Goal: Task Accomplishment & Management: Complete application form

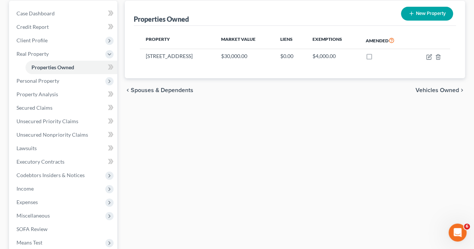
scroll to position [72, 0]
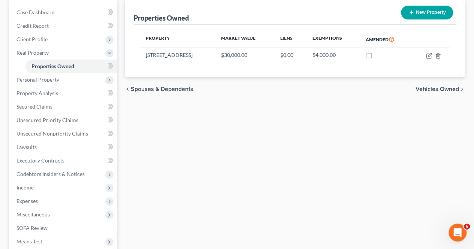
click at [56, 185] on span "Income" at bounding box center [63, 187] width 107 height 13
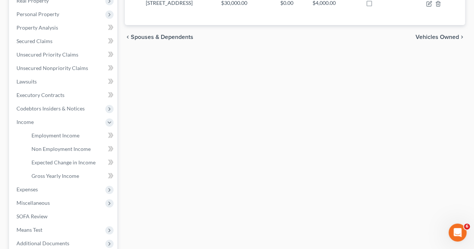
scroll to position [125, 0]
click at [54, 200] on span "Miscellaneous" at bounding box center [63, 202] width 107 height 13
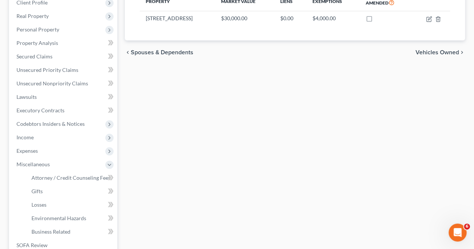
scroll to position [108, 0]
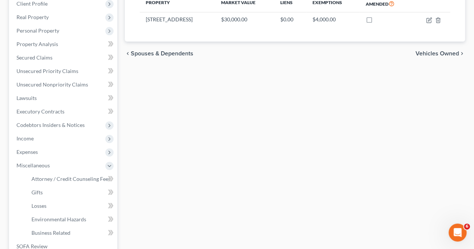
click at [51, 135] on span "Income" at bounding box center [63, 138] width 107 height 13
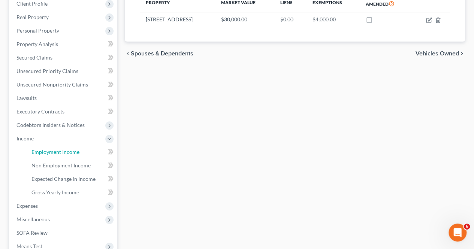
click at [52, 150] on span "Employment Income" at bounding box center [55, 152] width 48 height 6
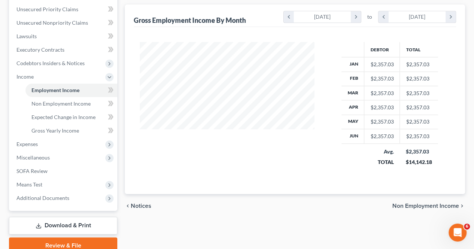
scroll to position [202, 0]
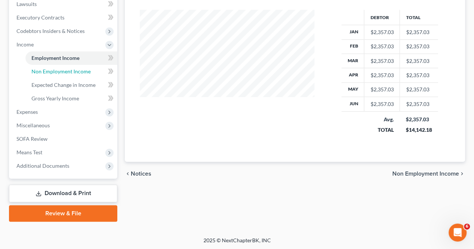
click at [66, 74] on span "Non Employment Income" at bounding box center [60, 71] width 59 height 6
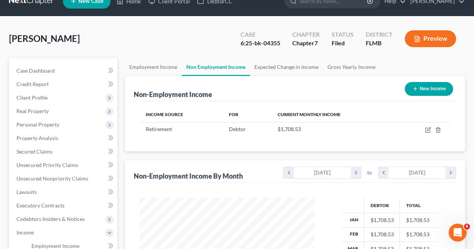
scroll to position [14, 0]
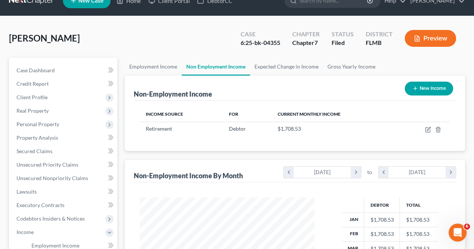
click at [74, 119] on span "Personal Property" at bounding box center [63, 124] width 107 height 13
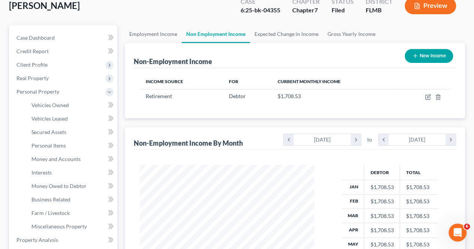
scroll to position [48, 0]
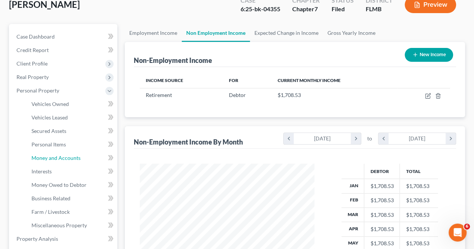
click at [67, 158] on span "Money and Accounts" at bounding box center [55, 158] width 49 height 6
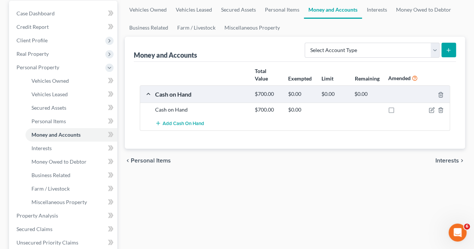
scroll to position [72, 0]
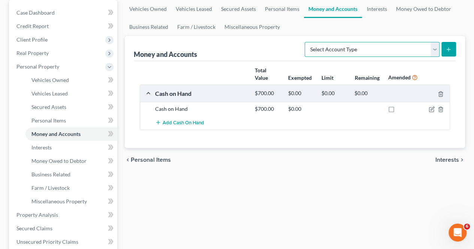
click at [434, 48] on select "Select Account Type Brokerage Cash on Hand Certificates of Deposit Checking Acc…" at bounding box center [371, 49] width 135 height 15
click at [224, 47] on div "Money and Accounts Select Account Type Brokerage Cash on Hand Certificates of D…" at bounding box center [295, 48] width 322 height 25
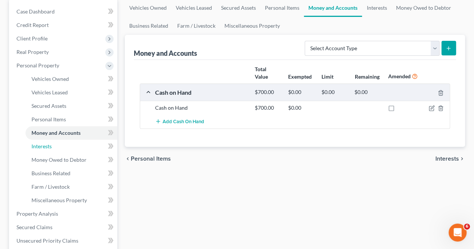
click at [65, 146] on link "Interests" at bounding box center [71, 146] width 92 height 13
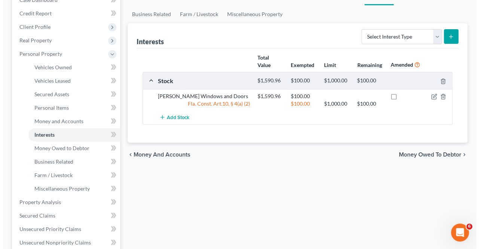
scroll to position [86, 0]
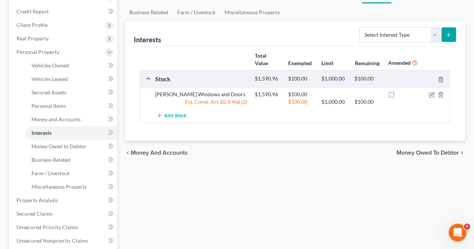
click at [398, 96] on label at bounding box center [398, 96] width 0 height 0
click at [401, 94] on input "checkbox" at bounding box center [403, 93] width 5 height 5
checkbox input "true"
click at [432, 94] on icon "button" at bounding box center [431, 93] width 3 height 3
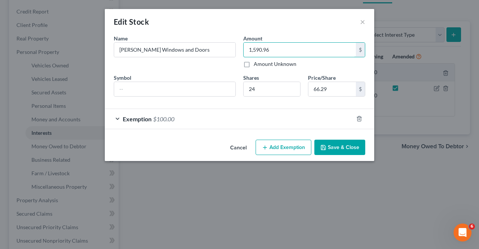
click at [280, 45] on input "1,590.96" at bounding box center [300, 50] width 112 height 14
paste input "49,705.6"
click at [325, 89] on input "66.29" at bounding box center [333, 89] width 48 height 14
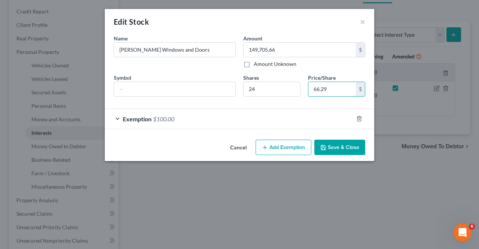
click at [325, 89] on input "66.29" at bounding box center [333, 89] width 48 height 14
paste input "$93.53"
type input "2,244.72"
type input "93.53"
click at [282, 104] on form "An exemption set must first be selected from the Filing Information section. Na…" at bounding box center [240, 81] width 252 height 95
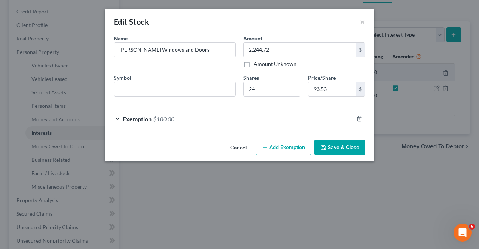
click at [277, 91] on input "24" at bounding box center [272, 89] width 57 height 14
paste input "1595.76198"
type input "149,251.61"
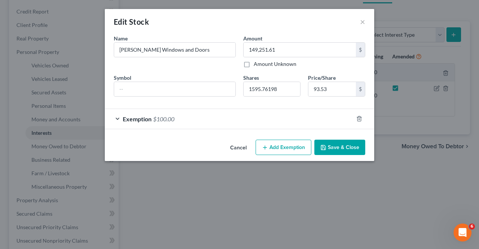
click at [283, 113] on div "Exemption $100.00" at bounding box center [229, 119] width 249 height 20
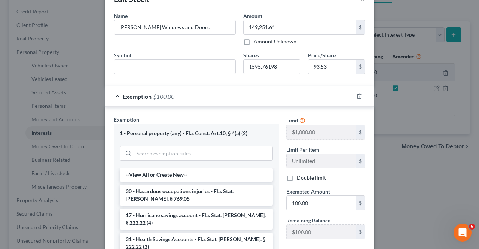
scroll to position [16, 0]
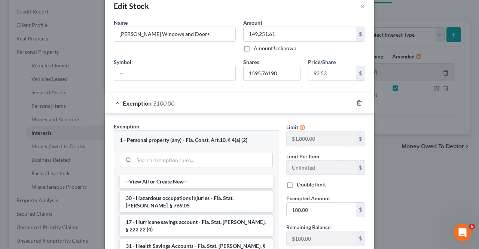
click at [282, 75] on input "1595.76198" at bounding box center [272, 73] width 57 height 14
paste input "number"
type input "1595.7619"
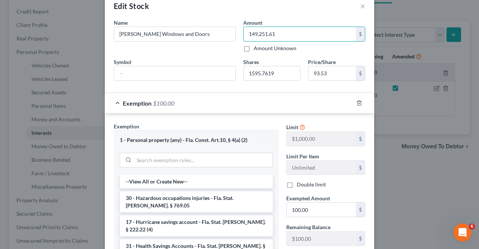
click at [282, 35] on input "149,251.61" at bounding box center [300, 34] width 112 height 14
type input "149,705.66"
click at [282, 61] on div "Shares 1595.7619" at bounding box center [272, 69] width 65 height 23
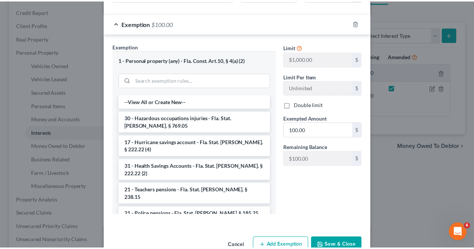
scroll to position [113, 0]
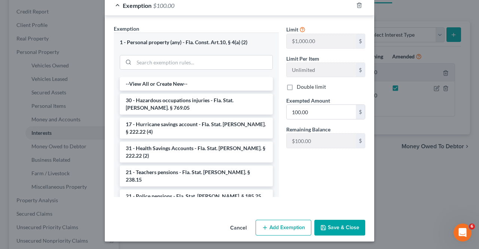
click at [331, 223] on button "Save & Close" at bounding box center [340, 228] width 51 height 16
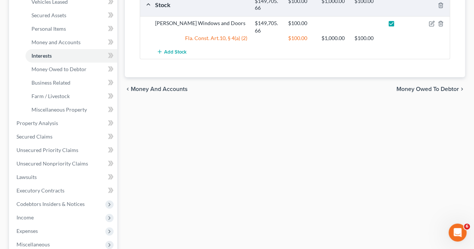
scroll to position [164, 0]
click at [73, 187] on link "Executory Contracts" at bounding box center [63, 189] width 107 height 13
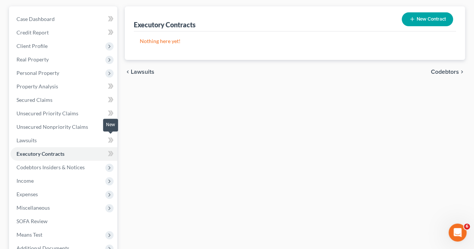
scroll to position [66, 0]
click at [75, 104] on link "Secured Claims" at bounding box center [63, 99] width 107 height 13
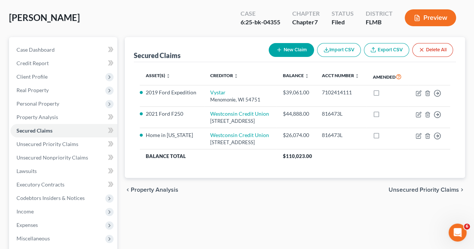
scroll to position [36, 0]
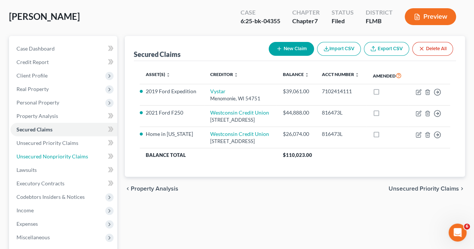
click at [67, 155] on span "Unsecured Nonpriority Claims" at bounding box center [52, 156] width 72 height 6
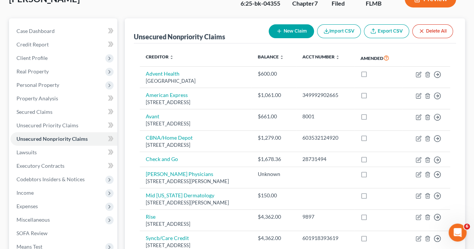
scroll to position [67, 0]
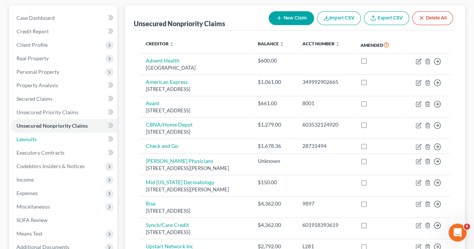
click at [69, 134] on link "Lawsuits" at bounding box center [63, 139] width 107 height 13
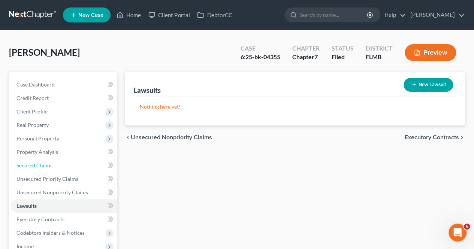
click at [53, 166] on link "Secured Claims" at bounding box center [63, 165] width 107 height 13
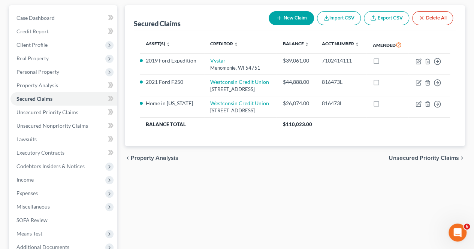
scroll to position [67, 0]
click at [50, 110] on span "Unsecured Priority Claims" at bounding box center [47, 112] width 62 height 6
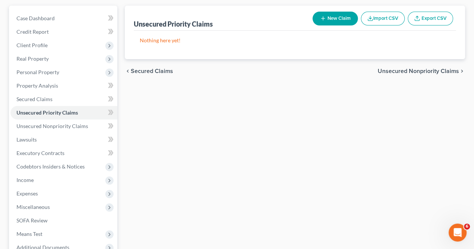
scroll to position [67, 0]
click at [52, 127] on span "Unsecured Nonpriority Claims" at bounding box center [52, 125] width 72 height 6
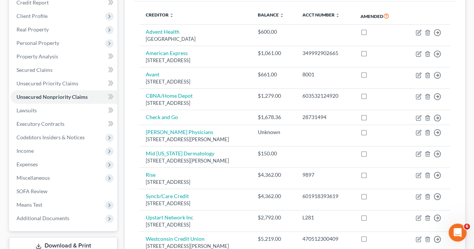
scroll to position [200, 0]
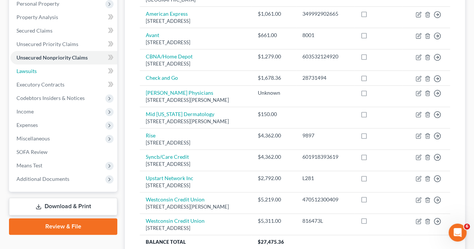
click at [51, 69] on link "Lawsuits" at bounding box center [63, 70] width 107 height 13
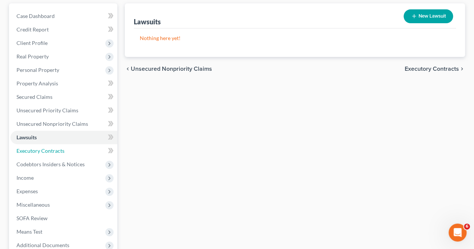
click at [43, 148] on span "Executory Contracts" at bounding box center [40, 151] width 48 height 6
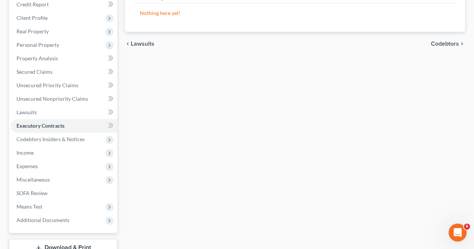
scroll to position [94, 0]
click at [46, 143] on span "Codebtors Insiders & Notices" at bounding box center [63, 138] width 107 height 13
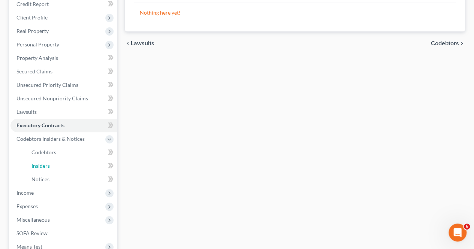
click at [40, 167] on span "Insiders" at bounding box center [40, 166] width 18 height 6
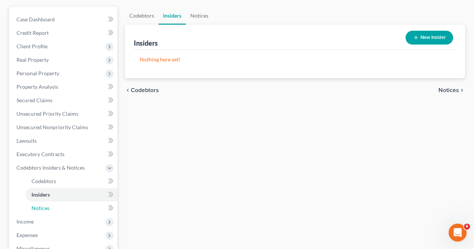
click at [42, 205] on span "Notices" at bounding box center [40, 208] width 18 height 6
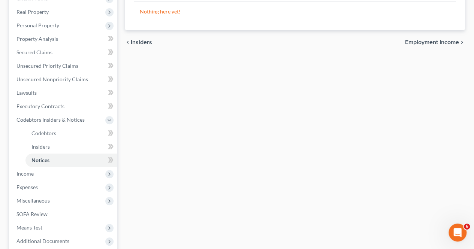
scroll to position [114, 0]
click at [43, 176] on span "Income" at bounding box center [63, 172] width 107 height 13
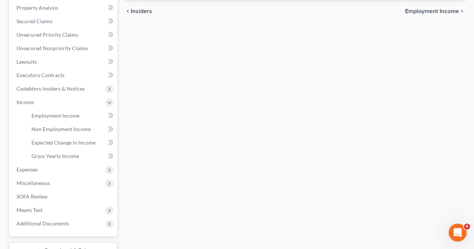
scroll to position [145, 0]
click at [70, 130] on span "Non Employment Income" at bounding box center [60, 128] width 59 height 6
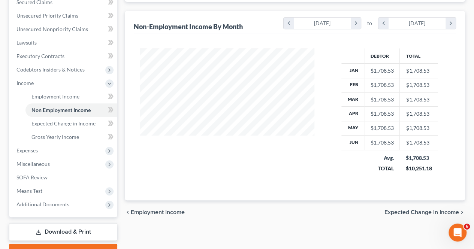
click at [60, 153] on span "Expenses" at bounding box center [63, 150] width 107 height 13
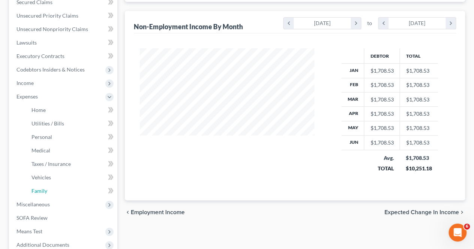
click at [55, 191] on link "Family" at bounding box center [71, 190] width 92 height 13
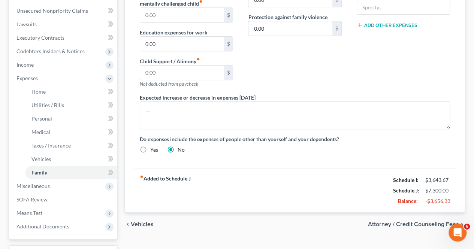
click at [55, 187] on span "Miscellaneous" at bounding box center [63, 185] width 107 height 13
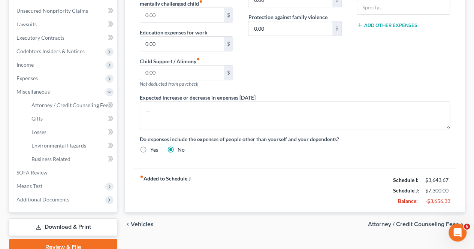
click at [70, 200] on span "Additional Documents" at bounding box center [63, 199] width 107 height 13
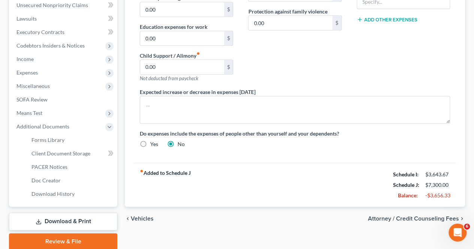
scroll to position [188, 0]
click at [63, 142] on span "Forms Library" at bounding box center [47, 139] width 33 height 6
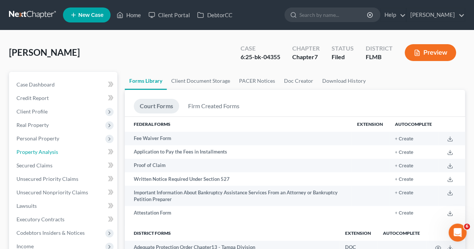
click at [46, 150] on span "Property Analysis" at bounding box center [37, 152] width 42 height 6
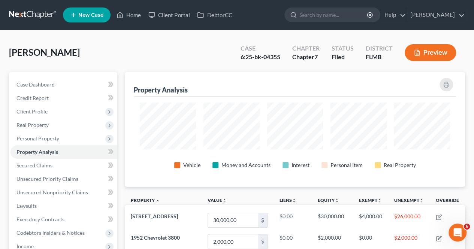
scroll to position [115, 340]
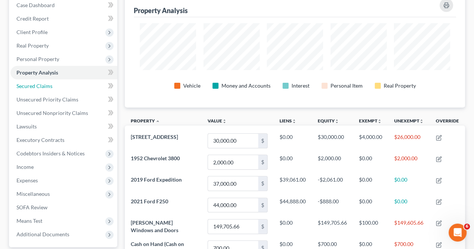
click at [52, 87] on link "Secured Claims" at bounding box center [63, 85] width 107 height 13
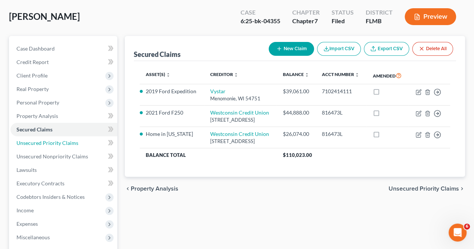
click at [57, 143] on span "Unsecured Priority Claims" at bounding box center [47, 143] width 62 height 6
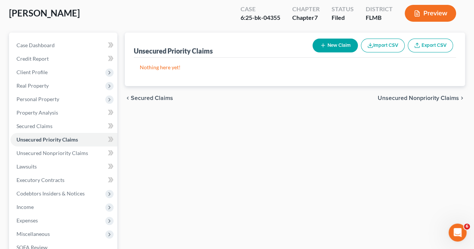
scroll to position [39, 0]
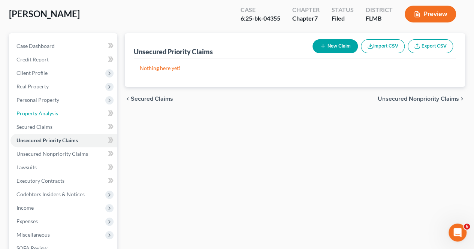
click at [61, 109] on link "Property Analysis" at bounding box center [63, 113] width 107 height 13
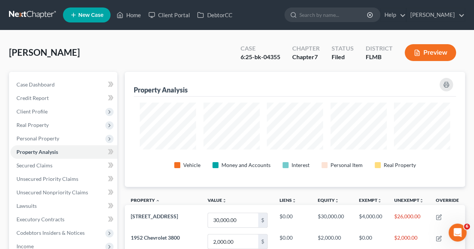
scroll to position [374310, 374085]
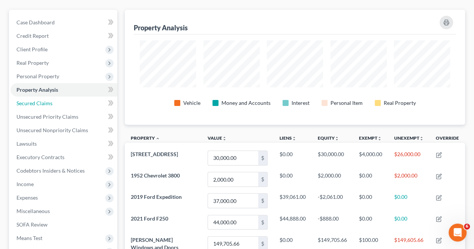
click at [60, 106] on link "Secured Claims" at bounding box center [63, 103] width 107 height 13
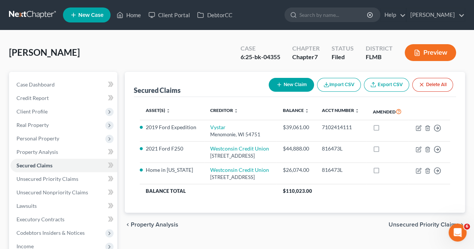
click at [59, 137] on span "Personal Property" at bounding box center [63, 138] width 107 height 13
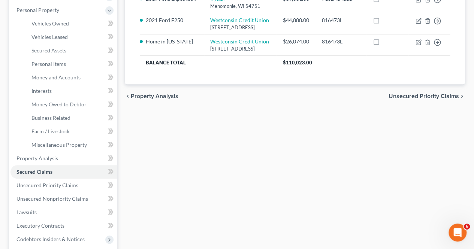
scroll to position [128, 0]
click at [71, 75] on span "Money and Accounts" at bounding box center [55, 78] width 49 height 6
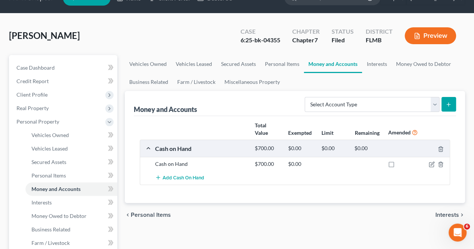
scroll to position [20, 0]
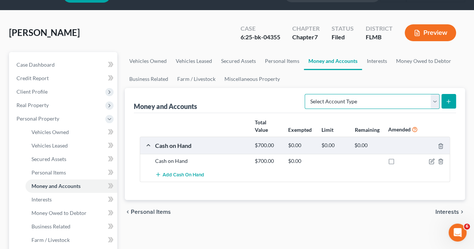
click at [435, 98] on select "Select Account Type Brokerage Cash on Hand Certificates of Deposit Checking Acc…" at bounding box center [371, 101] width 135 height 15
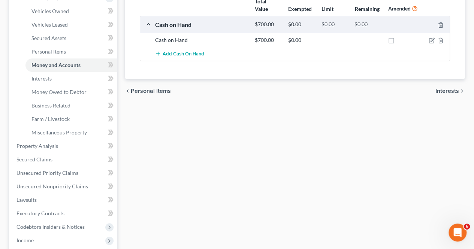
scroll to position [142, 0]
click at [72, 143] on link "Property Analysis" at bounding box center [63, 145] width 107 height 13
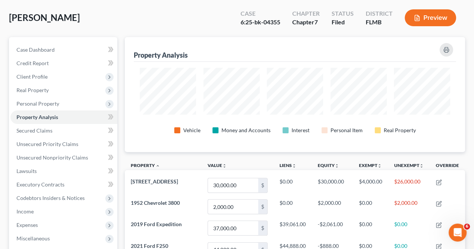
scroll to position [34, 0]
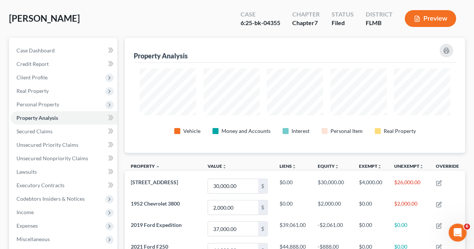
click at [73, 94] on span "Real Property" at bounding box center [63, 90] width 107 height 13
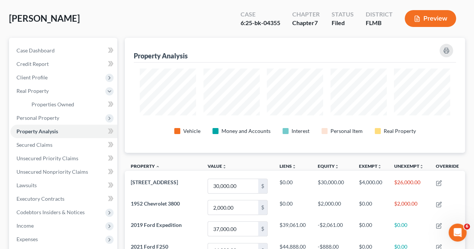
click at [70, 119] on span "Personal Property" at bounding box center [63, 117] width 107 height 13
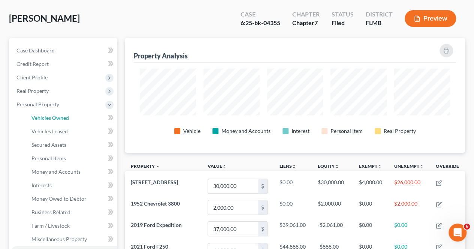
click at [69, 117] on link "Vehicles Owned" at bounding box center [71, 117] width 92 height 13
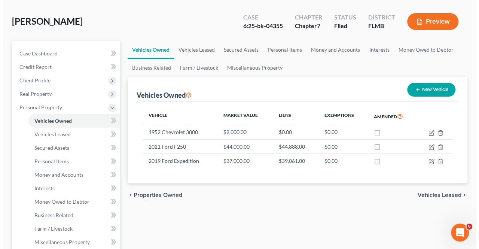
scroll to position [31, 0]
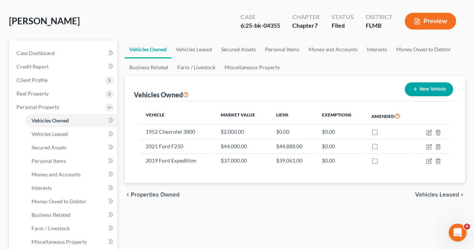
click at [382, 134] on label at bounding box center [382, 134] width 0 height 0
click at [385, 131] on input "checkbox" at bounding box center [387, 130] width 5 height 5
checkbox input "true"
click at [429, 131] on icon "button" at bounding box center [429, 133] width 6 height 6
select select "0"
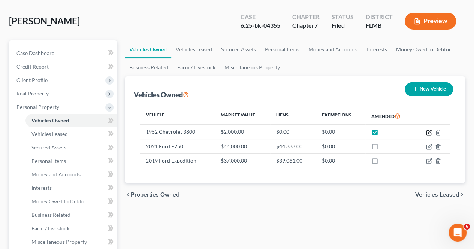
select select "74"
select select "0"
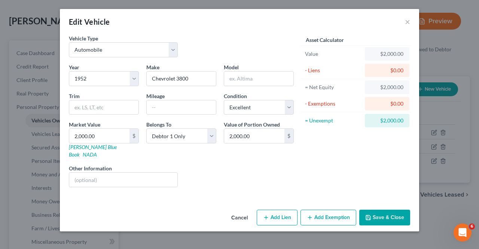
click at [309, 215] on icon "button" at bounding box center [310, 218] width 6 height 6
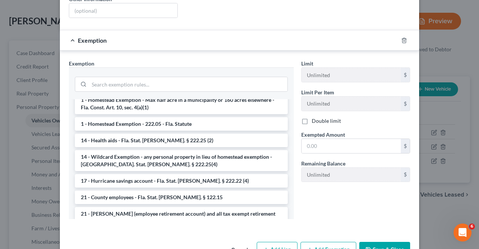
scroll to position [183, 0]
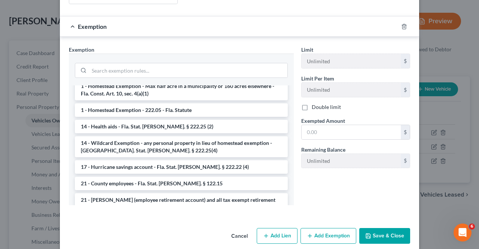
click at [370, 228] on button "Save & Close" at bounding box center [384, 236] width 51 height 16
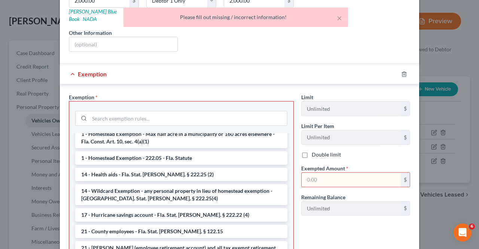
scroll to position [135, 0]
click at [405, 69] on div at bounding box center [408, 75] width 21 height 12
click at [401, 72] on icon "button" at bounding box center [404, 75] width 6 height 6
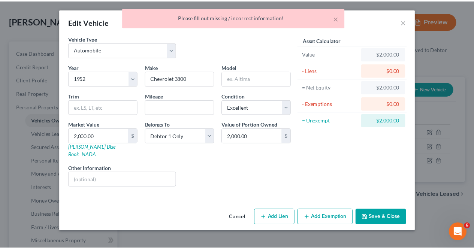
scroll to position [0, 0]
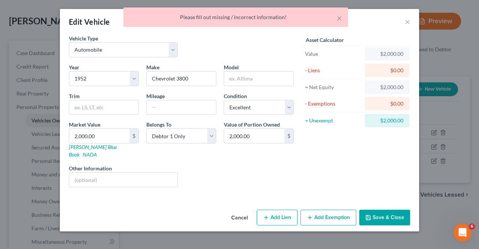
click at [371, 210] on button "Save & Close" at bounding box center [384, 218] width 51 height 16
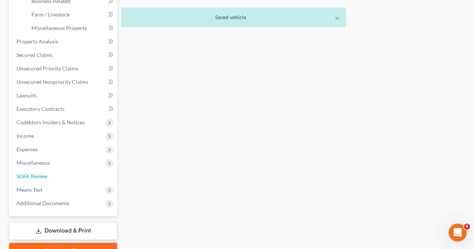
click at [60, 177] on link "SOFA Review" at bounding box center [63, 176] width 107 height 13
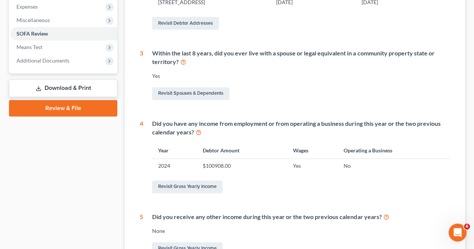
scroll to position [249, 0]
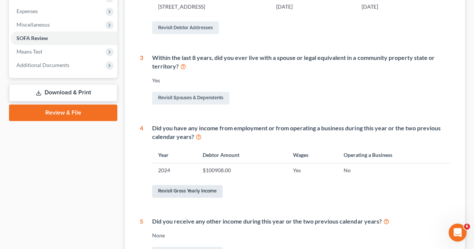
click at [213, 191] on link "Revisit Gross Yearly Income" at bounding box center [187, 191] width 70 height 13
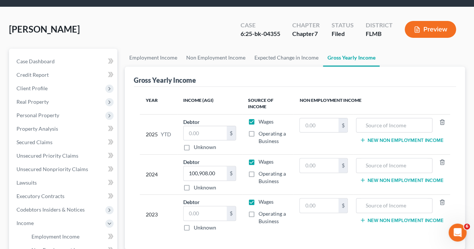
scroll to position [26, 0]
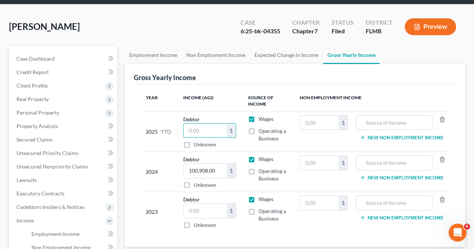
click at [215, 131] on input "text" at bounding box center [204, 131] width 43 height 14
type input "2,300"
click at [277, 78] on div "Gross Yearly Income" at bounding box center [295, 74] width 322 height 20
click at [212, 129] on input "2,300" at bounding box center [204, 131] width 43 height 14
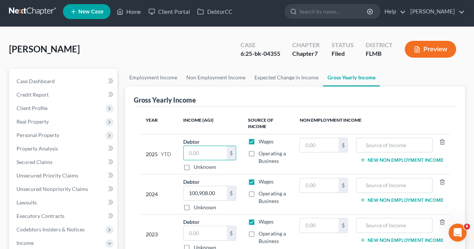
scroll to position [3, 0]
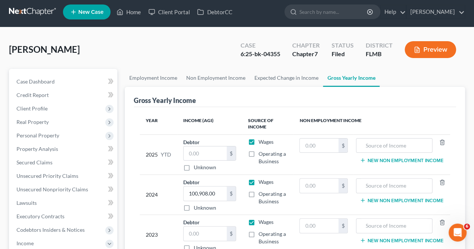
click at [455, 232] on icon "Open Intercom Messenger" at bounding box center [457, 233] width 12 height 12
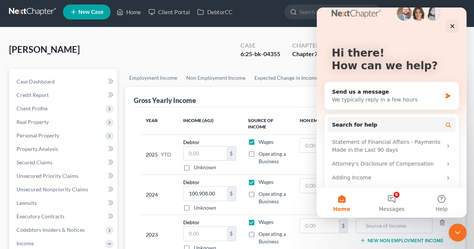
scroll to position [31, 0]
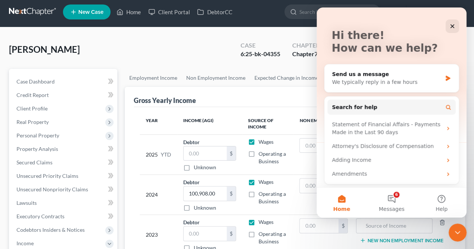
click at [396, 202] on button "6 Messages" at bounding box center [391, 203] width 50 height 30
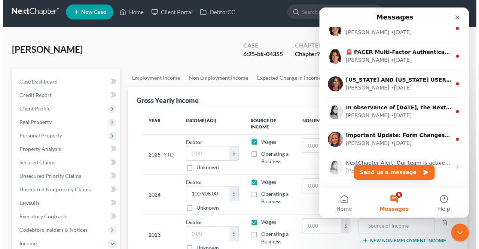
scroll to position [0, 0]
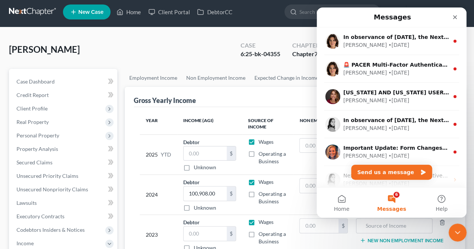
click at [454, 17] on icon "Close" at bounding box center [455, 17] width 4 height 4
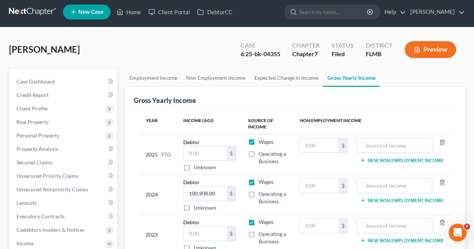
click at [173, 42] on div "[PERSON_NAME] Upgraded Case 6:25-bk-04355 Chapter Chapter 7 Status Filed Distri…" at bounding box center [237, 52] width 456 height 33
click at [81, 81] on link "Case Dashboard" at bounding box center [63, 81] width 107 height 13
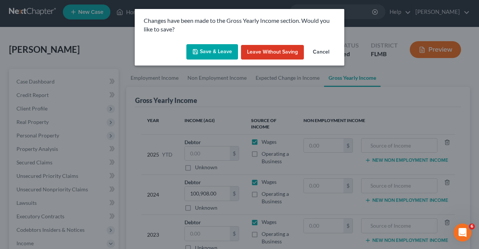
click at [224, 52] on button "Save & Leave" at bounding box center [212, 52] width 52 height 16
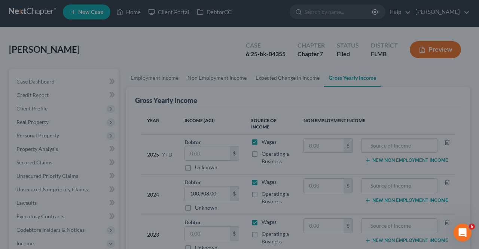
select select "2"
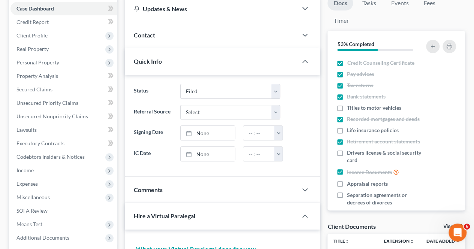
scroll to position [80, 0]
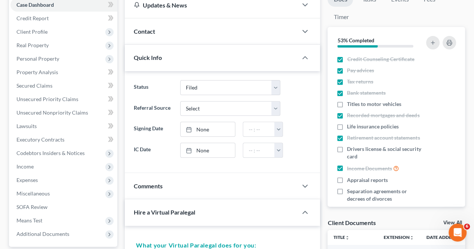
click at [350, 90] on span "Bank statements" at bounding box center [366, 92] width 39 height 7
click at [350, 90] on input "Bank statements" at bounding box center [352, 91] width 5 height 5
click at [347, 94] on label "Bank statements" at bounding box center [366, 92] width 39 height 7
click at [350, 94] on input "Bank statements" at bounding box center [352, 91] width 5 height 5
checkbox input "true"
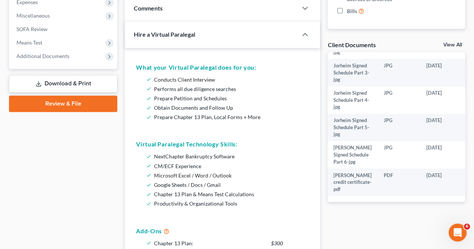
scroll to position [265, 0]
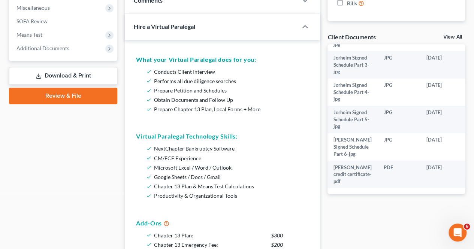
click at [449, 37] on link "View All" at bounding box center [452, 36] width 19 height 5
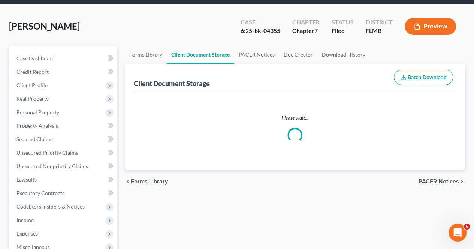
select select "9"
select select "23"
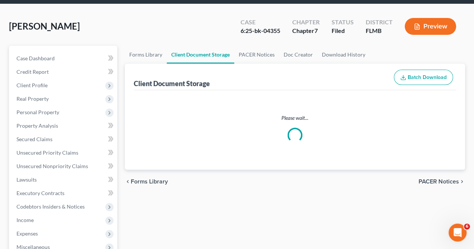
select select "23"
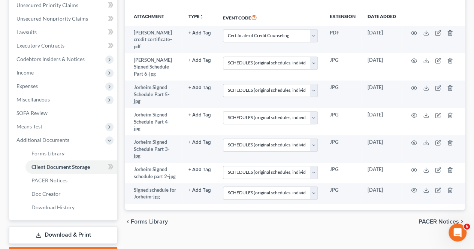
scroll to position [174, 0]
click at [432, 218] on span "PACER Notices" at bounding box center [438, 221] width 40 height 6
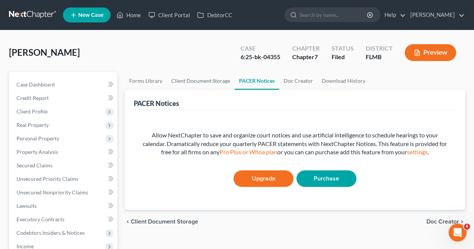
click at [187, 221] on span "Client Document Storage" at bounding box center [164, 222] width 67 height 6
select select "9"
select select "23"
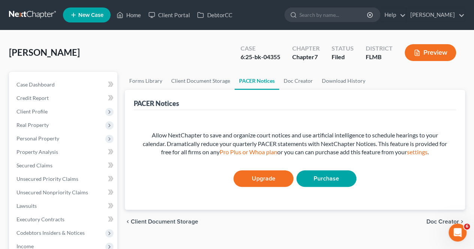
select select "23"
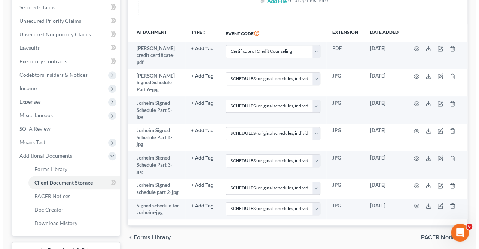
scroll to position [159, 0]
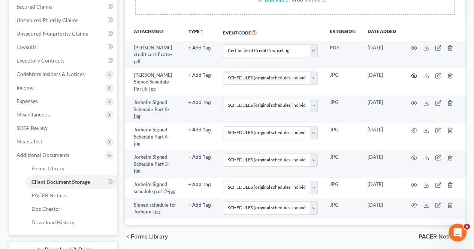
click at [413, 75] on circle "button" at bounding box center [413, 75] width 1 height 1
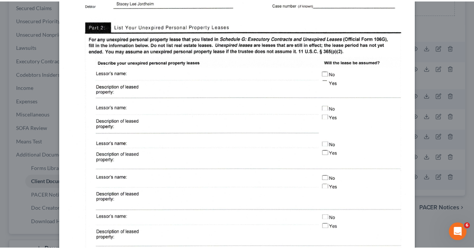
scroll to position [0, 0]
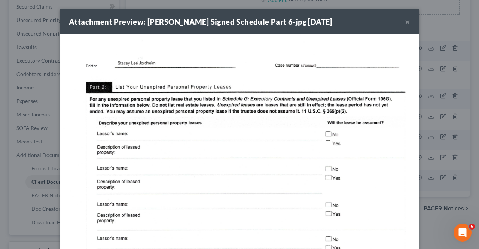
click at [405, 21] on button "×" at bounding box center [407, 21] width 5 height 9
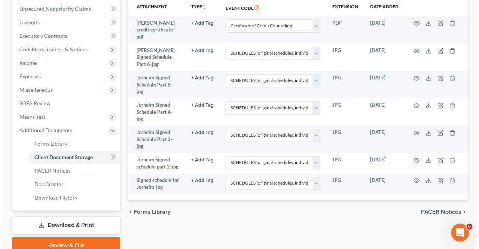
scroll to position [184, 0]
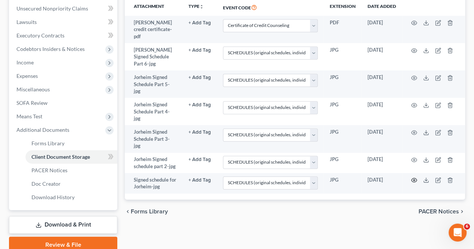
click at [414, 179] on circle "button" at bounding box center [413, 179] width 1 height 1
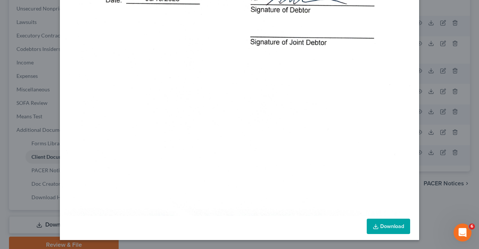
scroll to position [0, 0]
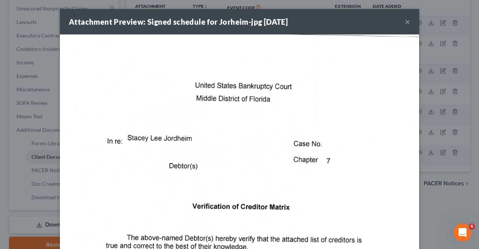
click at [405, 24] on button "×" at bounding box center [407, 21] width 5 height 9
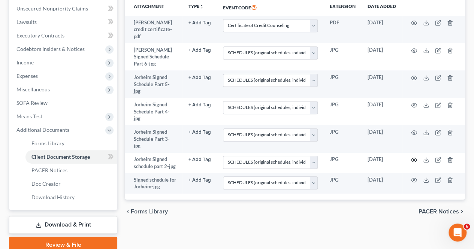
click at [413, 159] on circle "button" at bounding box center [413, 159] width 1 height 1
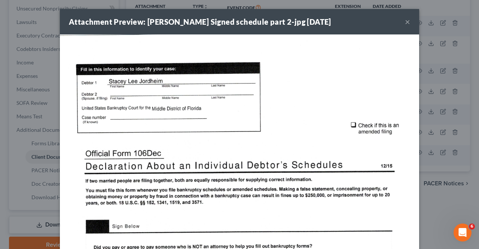
click at [405, 20] on button "×" at bounding box center [407, 21] width 5 height 9
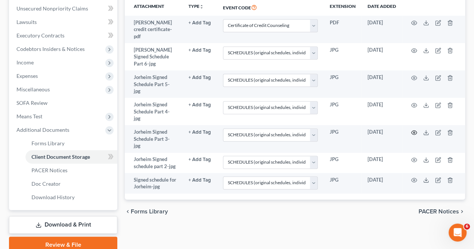
click at [414, 130] on icon "button" at bounding box center [414, 133] width 6 height 6
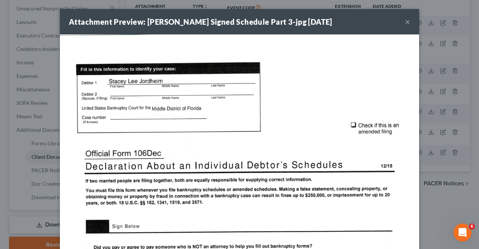
click at [406, 19] on button "×" at bounding box center [407, 21] width 5 height 9
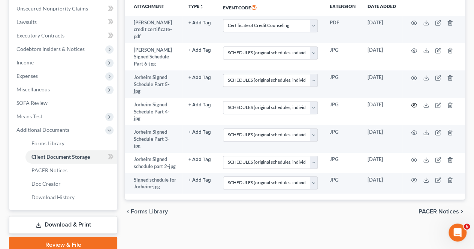
click at [414, 104] on circle "button" at bounding box center [413, 104] width 1 height 1
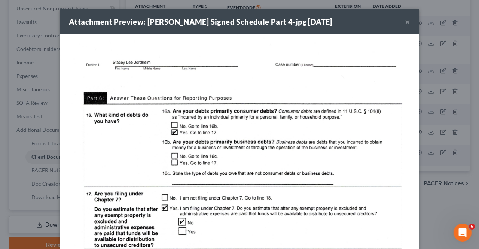
click at [406, 17] on button "×" at bounding box center [407, 21] width 5 height 9
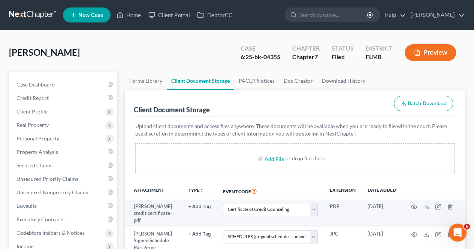
click at [429, 57] on button "Preview" at bounding box center [429, 52] width 51 height 17
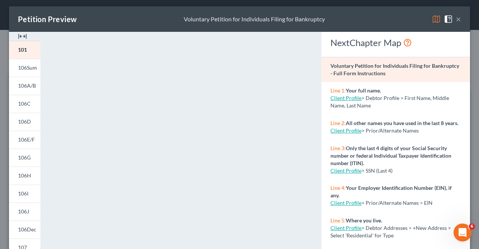
scroll to position [3, 0]
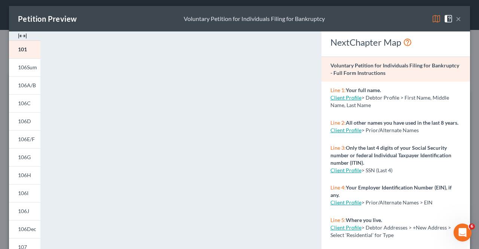
click at [28, 69] on span "106Sum" at bounding box center [27, 67] width 19 height 6
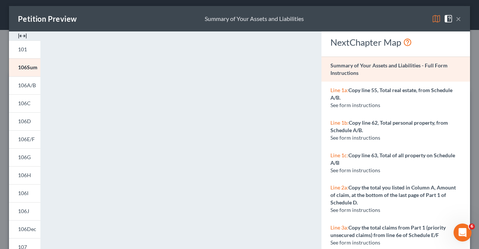
click at [27, 86] on span "106A/B" at bounding box center [27, 85] width 18 height 6
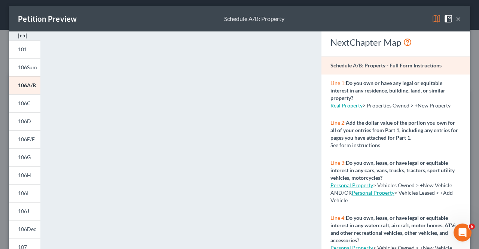
click at [456, 19] on button "×" at bounding box center [458, 18] width 5 height 9
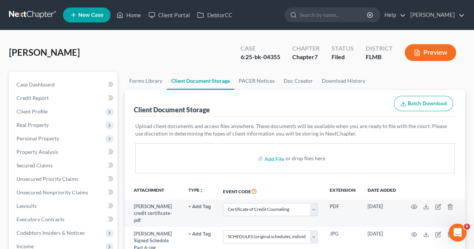
click at [76, 122] on span "Real Property" at bounding box center [63, 124] width 107 height 13
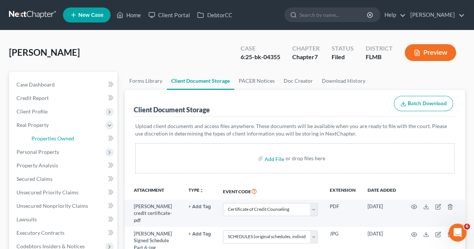
click at [72, 139] on span "Properties Owned" at bounding box center [52, 138] width 43 height 6
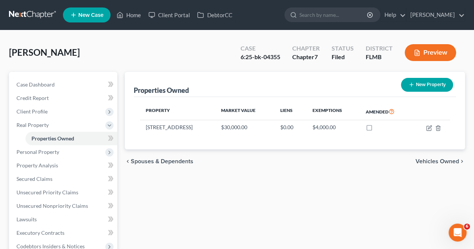
click at [376, 129] on label at bounding box center [376, 129] width 0 height 0
click at [379, 128] on input "checkbox" at bounding box center [381, 126] width 5 height 5
checkbox input "true"
click at [428, 127] on icon "button" at bounding box center [429, 128] width 6 height 6
select select "52"
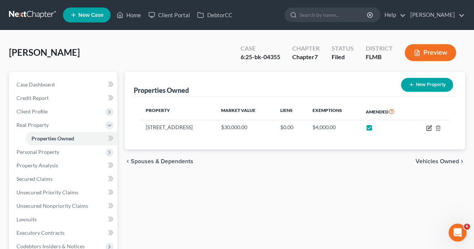
select select "4"
select select "0"
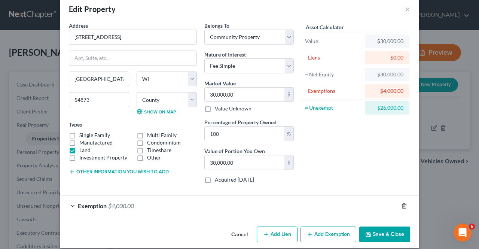
scroll to position [19, 0]
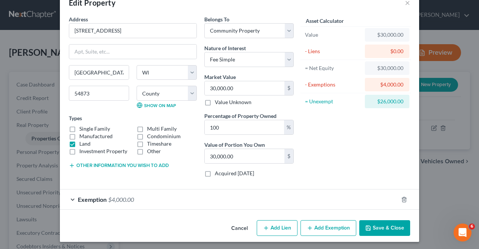
click at [73, 194] on div "Exemption $4,000.00" at bounding box center [229, 199] width 338 height 20
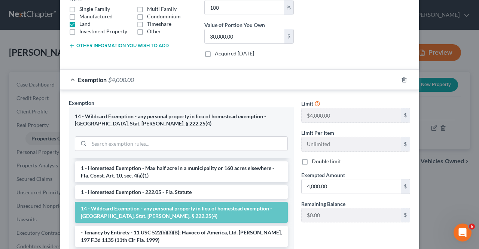
scroll to position [11, 0]
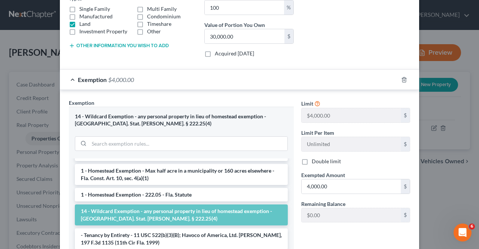
click at [150, 215] on li "14 - Wildcard Exemption - any personal property in lieu of homestead exemption …" at bounding box center [181, 214] width 213 height 21
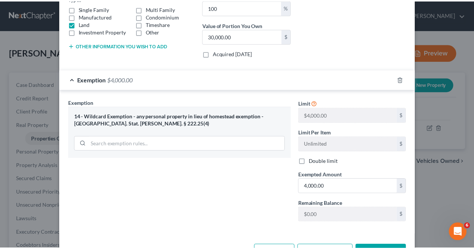
scroll to position [163, 0]
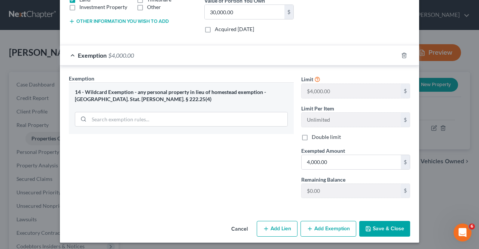
click at [380, 226] on button "Save & Close" at bounding box center [384, 229] width 51 height 16
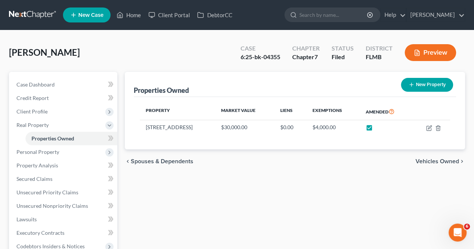
click at [58, 153] on span "Personal Property" at bounding box center [37, 152] width 43 height 6
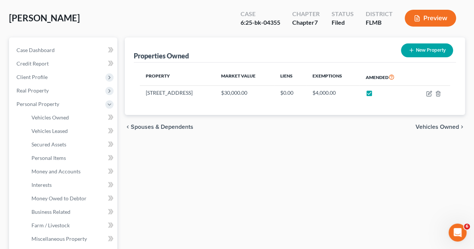
scroll to position [36, 0]
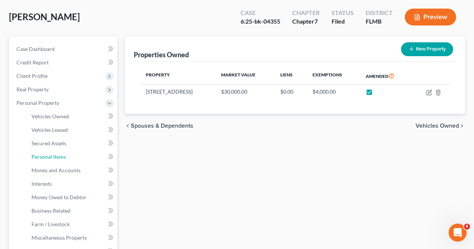
click at [62, 157] on span "Personal Items" at bounding box center [48, 157] width 34 height 6
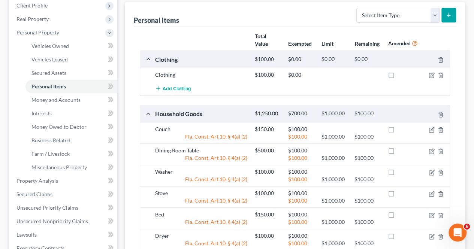
scroll to position [106, 0]
click at [72, 100] on span "Money and Accounts" at bounding box center [55, 100] width 49 height 6
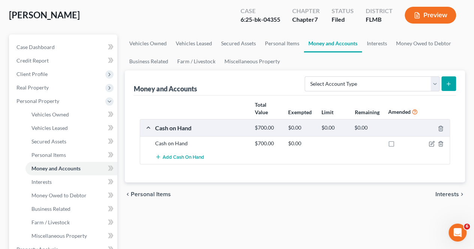
scroll to position [38, 0]
click at [72, 142] on link "Secured Assets" at bounding box center [71, 140] width 92 height 13
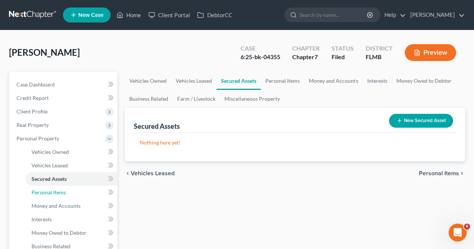
click at [58, 189] on span "Personal Items" at bounding box center [48, 192] width 34 height 6
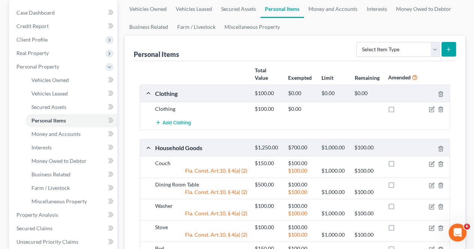
scroll to position [73, 0]
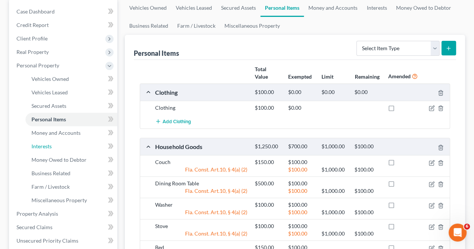
click at [69, 143] on link "Interests" at bounding box center [71, 146] width 92 height 13
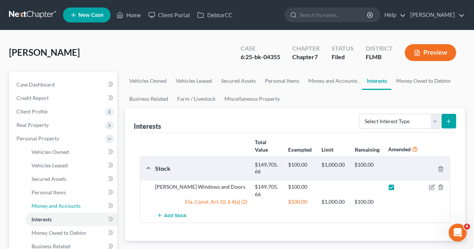
click at [66, 204] on span "Money and Accounts" at bounding box center [55, 206] width 49 height 6
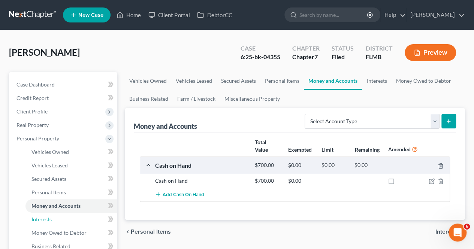
click at [60, 220] on link "Interests" at bounding box center [71, 219] width 92 height 13
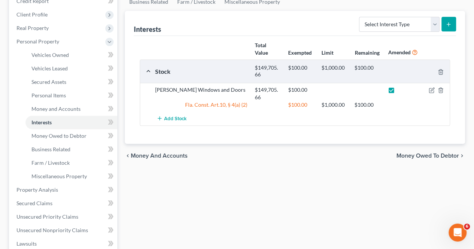
scroll to position [98, 0]
click at [70, 33] on span "Real Property" at bounding box center [63, 27] width 107 height 13
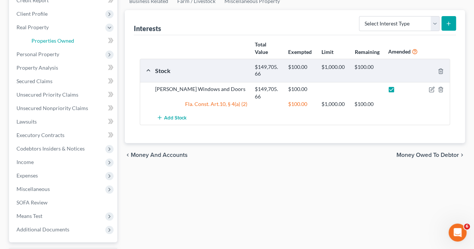
click at [67, 40] on span "Properties Owned" at bounding box center [52, 40] width 43 height 6
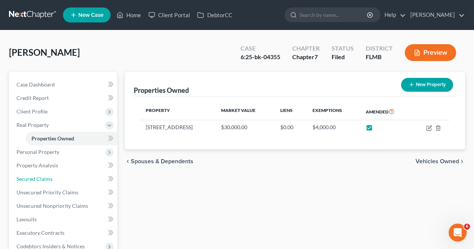
click at [58, 179] on link "Secured Claims" at bounding box center [63, 178] width 107 height 13
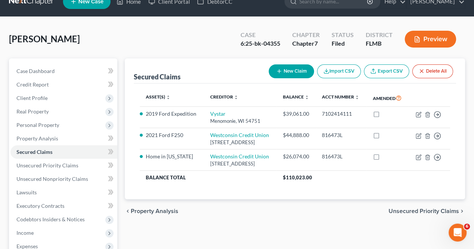
scroll to position [15, 0]
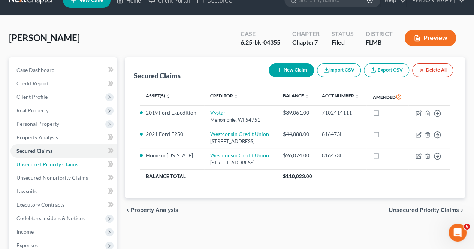
click at [77, 165] on link "Unsecured Priority Claims" at bounding box center [63, 164] width 107 height 13
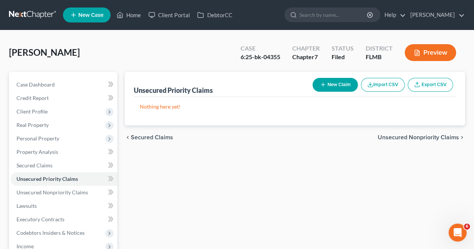
click at [330, 85] on button "New Claim" at bounding box center [334, 85] width 45 height 14
select select "0"
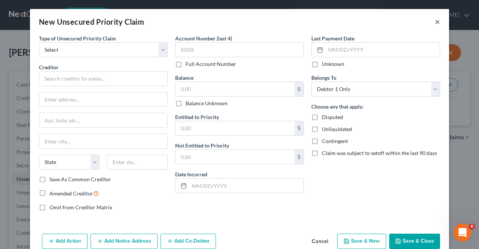
click at [435, 20] on button "×" at bounding box center [437, 21] width 5 height 9
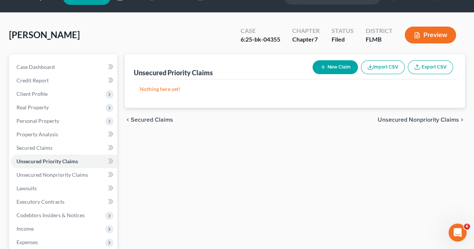
scroll to position [18, 0]
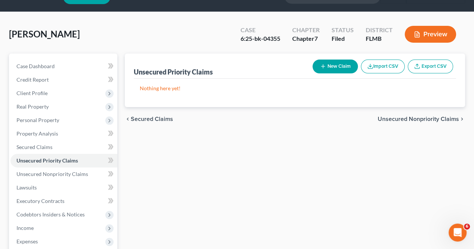
click at [332, 66] on button "New Claim" at bounding box center [334, 67] width 45 height 14
select select "0"
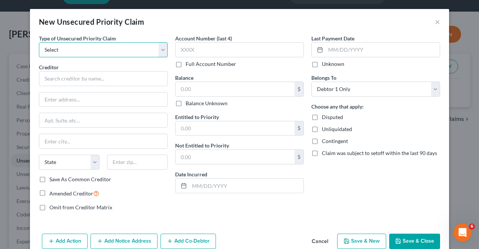
click at [160, 53] on select "Select Taxes & Other Government Units Domestic Support Obligations Extensions o…" at bounding box center [103, 49] width 129 height 15
click at [435, 23] on button "×" at bounding box center [437, 21] width 5 height 9
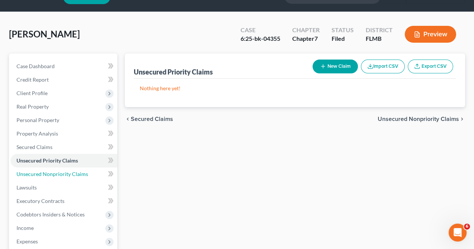
click at [82, 175] on span "Unsecured Nonpriority Claims" at bounding box center [52, 174] width 72 height 6
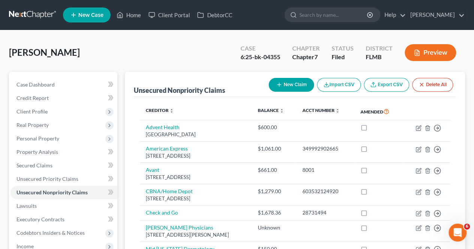
click at [283, 87] on button "New Claim" at bounding box center [290, 85] width 45 height 14
select select "0"
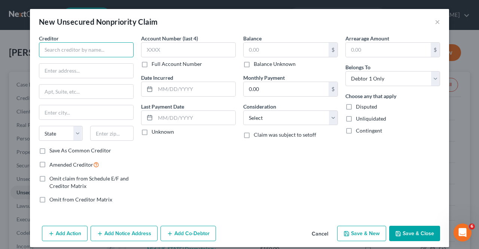
click at [113, 49] on input "text" at bounding box center [86, 49] width 95 height 15
paste input "Westconsin CU $9,420"
type input "Westconsin CU"
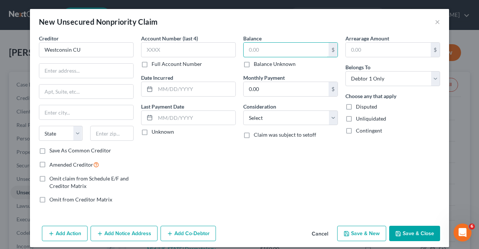
click at [269, 53] on input "text" at bounding box center [286, 50] width 85 height 14
type input "9,420"
click at [74, 164] on span "Amended Creditor" at bounding box center [71, 164] width 44 height 6
click at [57, 164] on input "Amended Creditor" at bounding box center [54, 162] width 5 height 5
checkbox input "true"
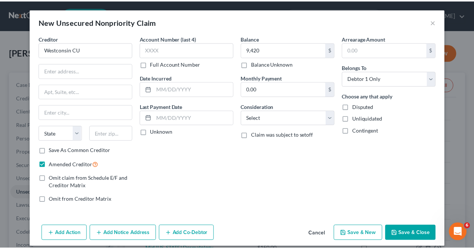
scroll to position [6, 0]
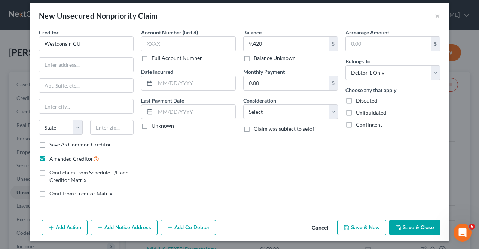
click at [416, 224] on button "Save & Close" at bounding box center [414, 228] width 51 height 16
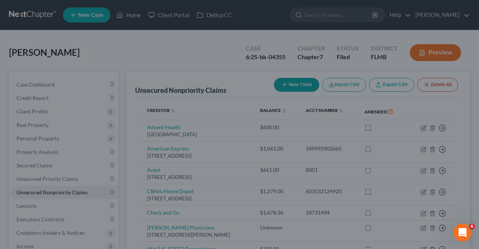
type input "9,420.00"
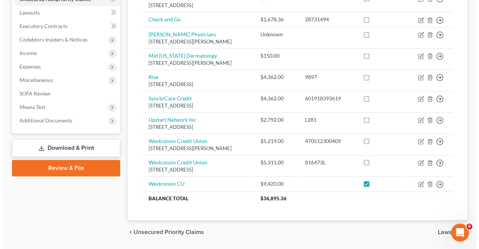
scroll to position [194, 0]
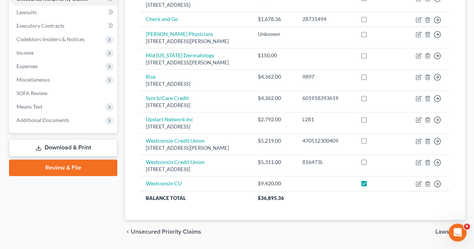
drag, startPoint x: 262, startPoint y: 167, endPoint x: 144, endPoint y: 173, distance: 118.5
click at [144, 173] on td "Westconsin Credit Union [STREET_ADDRESS]" at bounding box center [196, 165] width 112 height 21
copy div "[STREET_ADDRESS]"
click at [416, 183] on icon "button" at bounding box center [418, 184] width 6 height 6
select select "0"
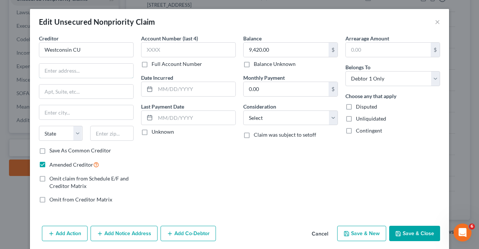
click at [80, 69] on input "text" at bounding box center [86, 71] width 94 height 14
paste input "[STREET_ADDRESS]"
drag, startPoint x: 72, startPoint y: 69, endPoint x: 99, endPoint y: 72, distance: 27.1
click at [99, 72] on input "[STREET_ADDRESS]" at bounding box center [86, 71] width 94 height 14
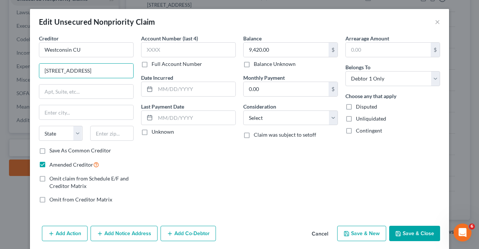
type input "[STREET_ADDRESS]"
click at [85, 114] on input "text" at bounding box center [86, 112] width 94 height 14
paste input "Menomonie"
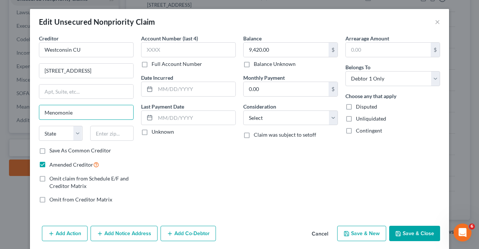
type input "Menomonie"
click at [72, 133] on select "State [US_STATE] AK AR AZ CA CO CT DE DC [GEOGRAPHIC_DATA] [GEOGRAPHIC_DATA] GU…" at bounding box center [61, 133] width 44 height 15
select select "52"
click at [39, 126] on select "State [US_STATE] AK AR AZ CA CO CT DE DC [GEOGRAPHIC_DATA] [GEOGRAPHIC_DATA] GU…" at bounding box center [61, 133] width 44 height 15
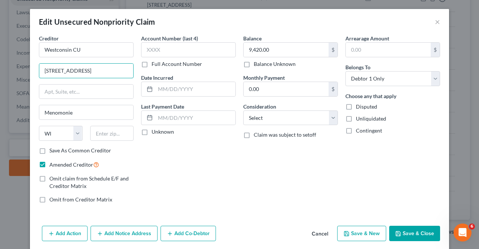
click at [81, 69] on input "[STREET_ADDRESS]" at bounding box center [86, 71] width 94 height 14
click at [106, 69] on input "[STREET_ADDRESS]" at bounding box center [86, 71] width 94 height 14
type input "[STREET_ADDRESS]"
click at [106, 137] on input "text" at bounding box center [112, 133] width 44 height 15
type input "54751"
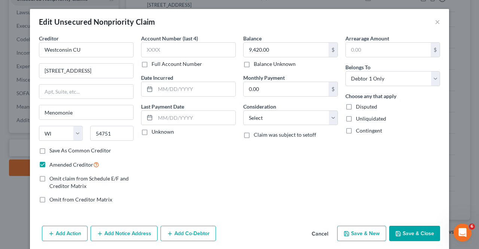
click at [175, 172] on div "Account Number (last 4) Full Account Number Date Incurred Last Payment Date Unk…" at bounding box center [188, 121] width 102 height 175
click at [199, 48] on input "text" at bounding box center [188, 49] width 95 height 15
click at [397, 234] on icon "button" at bounding box center [398, 233] width 4 height 4
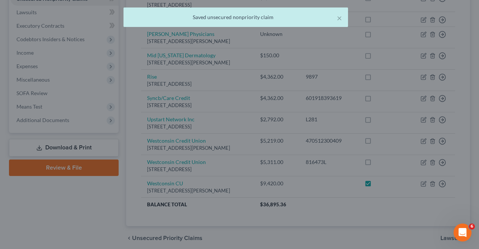
type input "0"
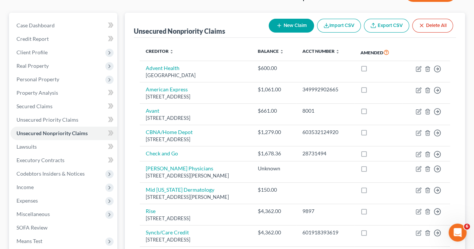
scroll to position [53, 0]
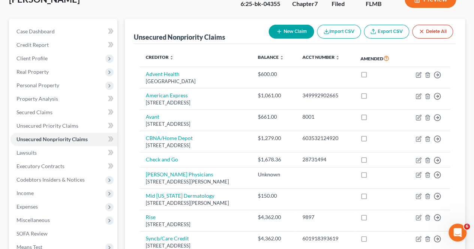
click at [36, 193] on span "Income" at bounding box center [63, 192] width 107 height 13
click at [41, 208] on span "Employment Income" at bounding box center [55, 206] width 48 height 6
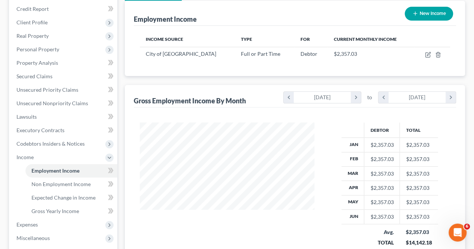
scroll to position [89, 0]
click at [58, 183] on span "Non Employment Income" at bounding box center [60, 183] width 59 height 6
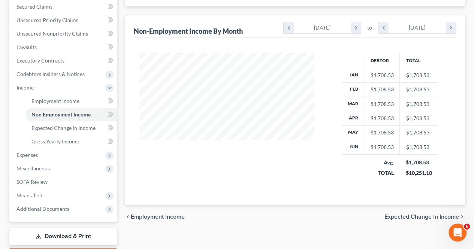
scroll to position [160, 0]
click at [70, 129] on span "Expected Change in Income" at bounding box center [63, 127] width 64 height 6
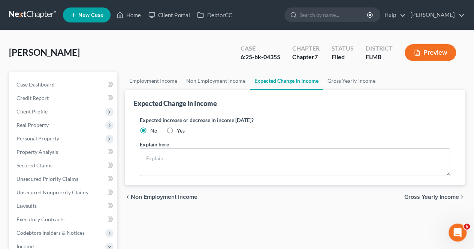
scroll to position [112, 0]
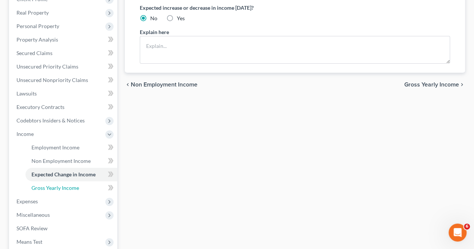
click at [64, 188] on span "Gross Yearly Income" at bounding box center [55, 188] width 48 height 6
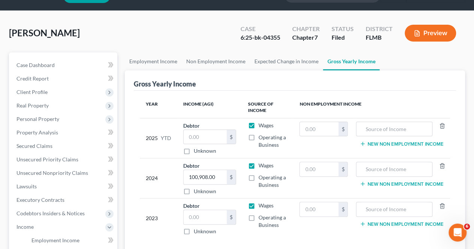
scroll to position [27, 0]
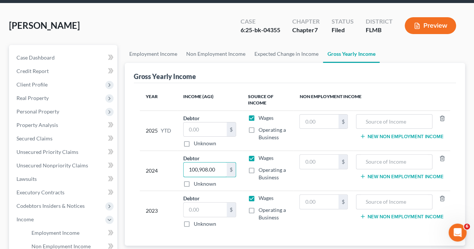
click at [207, 169] on input "100,908.00" at bounding box center [204, 170] width 43 height 14
click at [203, 128] on input "text" at bounding box center [204, 129] width 43 height 14
paste input "24,393.26"
type input "24,393.26"
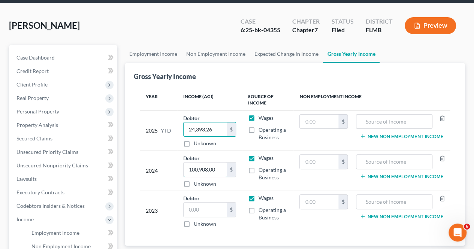
click at [210, 173] on input "100,908.00" at bounding box center [204, 170] width 43 height 14
click at [258, 158] on label "Wages" at bounding box center [265, 157] width 15 height 7
click at [261, 158] on input "Wages" at bounding box center [263, 156] width 5 height 5
checkbox input "false"
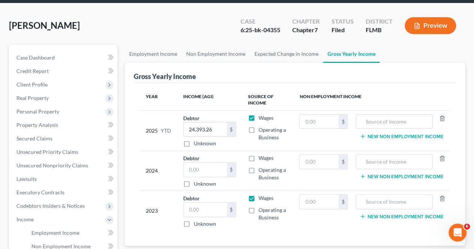
click at [239, 72] on div "Gross Yearly Income" at bounding box center [295, 73] width 322 height 20
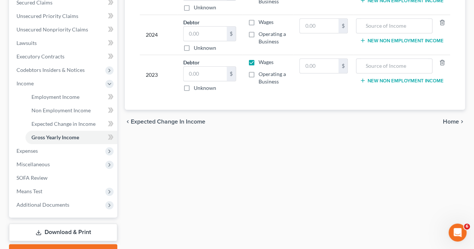
scroll to position [163, 0]
click at [168, 161] on div "Employment Income Non Employment Income Expected Change in Income Gross Yearly …" at bounding box center [294, 85] width 347 height 352
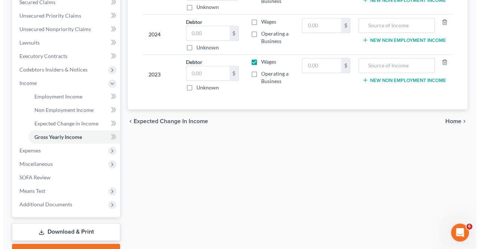
scroll to position [202, 0]
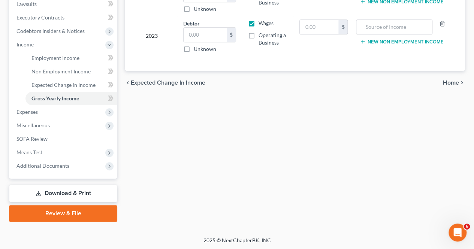
click at [101, 113] on span "Expenses" at bounding box center [63, 111] width 107 height 13
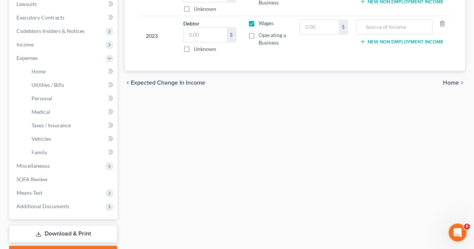
click at [91, 164] on span "Miscellaneous" at bounding box center [63, 165] width 107 height 13
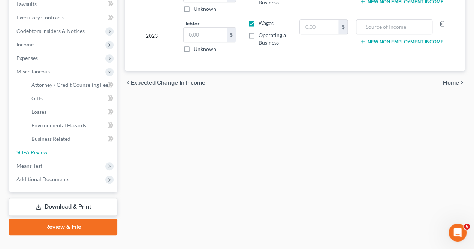
click at [79, 156] on link "SOFA Review" at bounding box center [63, 152] width 107 height 13
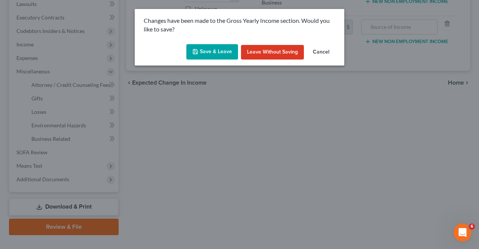
click at [219, 54] on button "Save & Leave" at bounding box center [212, 52] width 52 height 16
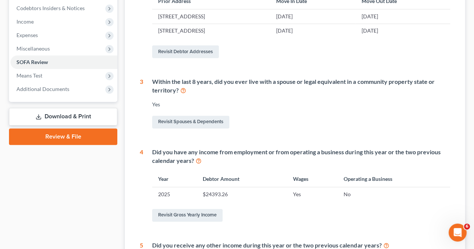
scroll to position [227, 0]
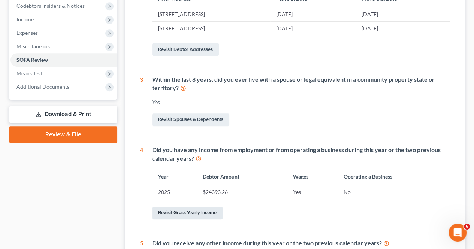
click at [204, 215] on link "Revisit Gross Yearly Income" at bounding box center [187, 213] width 70 height 13
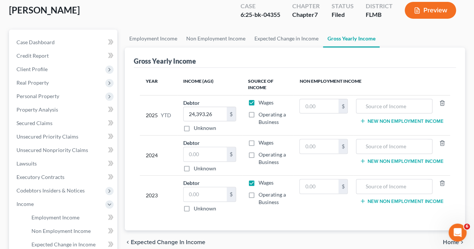
scroll to position [43, 0]
click at [217, 112] on input "24,393.26" at bounding box center [204, 114] width 43 height 14
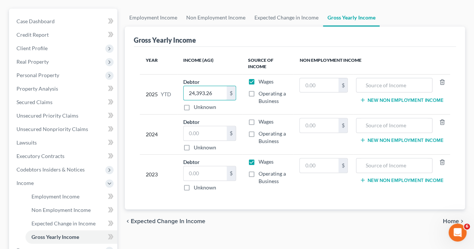
scroll to position [63, 0]
click at [63, 198] on span "Employment Income" at bounding box center [55, 197] width 48 height 6
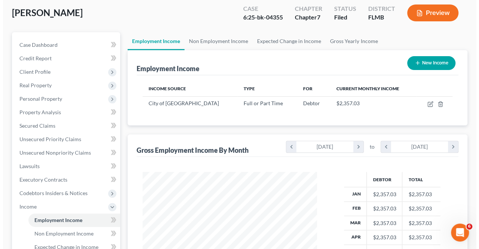
scroll to position [49, 0]
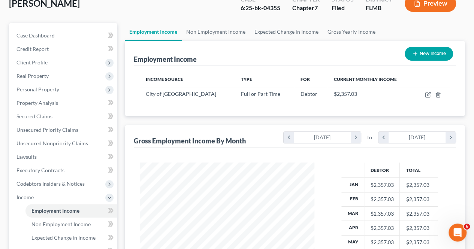
drag, startPoint x: 252, startPoint y: 153, endPoint x: 413, endPoint y: 147, distance: 160.7
click at [413, 148] on div "Debtor Total Jan $2,357.03 $2,357.03 Feb $2,357.03 $2,357.03 Mar $2,357.03 $2,3…" at bounding box center [295, 231] width 322 height 167
click at [425, 95] on icon "button" at bounding box center [428, 95] width 6 height 6
select select "0"
select select "9"
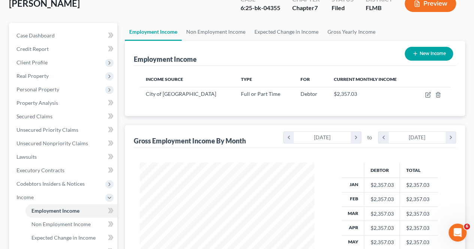
select select "2"
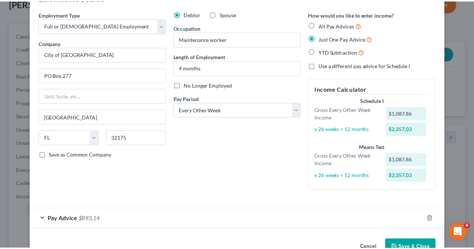
scroll to position [45, 0]
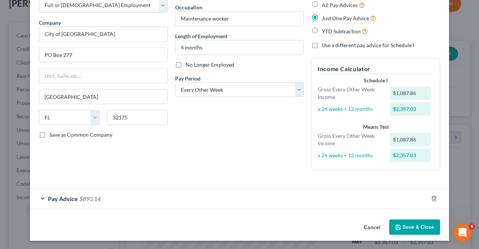
click at [411, 225] on button "Save & Close" at bounding box center [414, 227] width 51 height 16
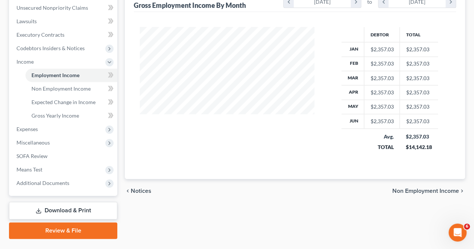
scroll to position [185, 0]
click at [396, 188] on span "Non Employment Income" at bounding box center [425, 191] width 67 height 6
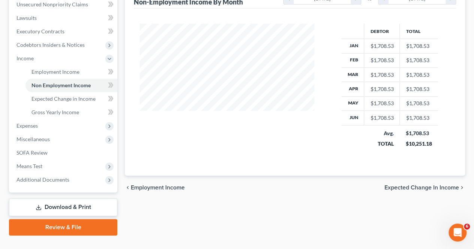
scroll to position [189, 0]
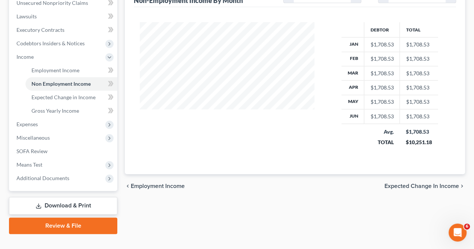
click at [412, 186] on span "Expected Change in Income" at bounding box center [421, 186] width 75 height 6
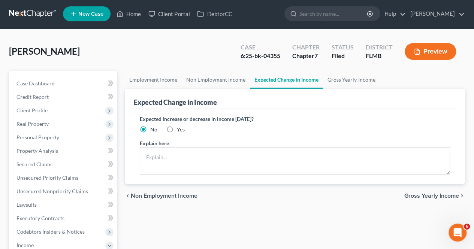
scroll to position [1, 0]
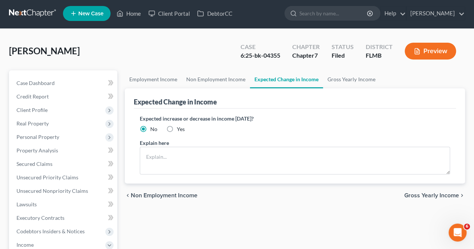
click at [420, 193] on span "Gross Yearly Income" at bounding box center [431, 195] width 55 height 6
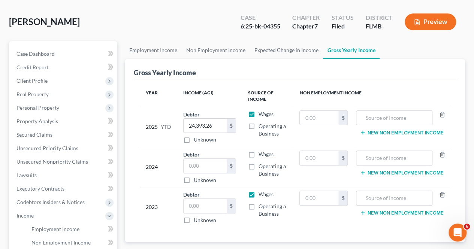
scroll to position [34, 0]
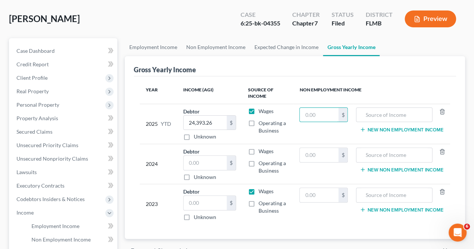
click at [315, 116] on input "text" at bounding box center [319, 115] width 39 height 14
click at [232, 48] on link "Non Employment Income" at bounding box center [216, 47] width 68 height 18
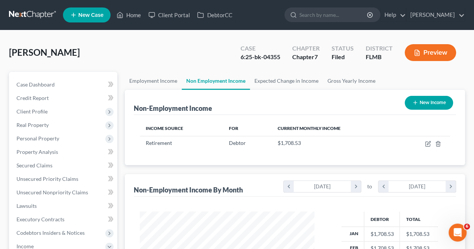
scroll to position [374292, 374236]
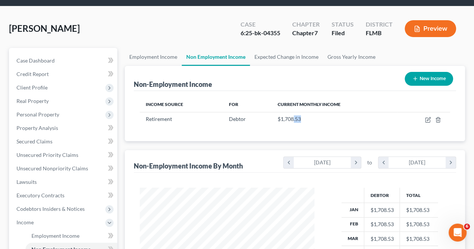
drag, startPoint x: 307, startPoint y: 120, endPoint x: 292, endPoint y: 123, distance: 14.8
click at [292, 123] on td "$1,708.53" at bounding box center [334, 119] width 126 height 14
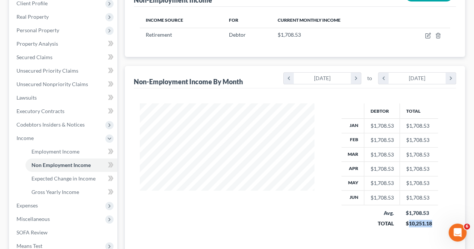
drag, startPoint x: 432, startPoint y: 221, endPoint x: 408, endPoint y: 224, distance: 24.1
click at [408, 224] on td "$1,708.53 $10,251.18" at bounding box center [419, 218] width 38 height 27
copy div "10,251.18"
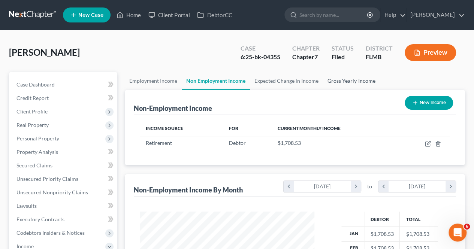
click at [334, 80] on link "Gross Yearly Income" at bounding box center [351, 81] width 57 height 18
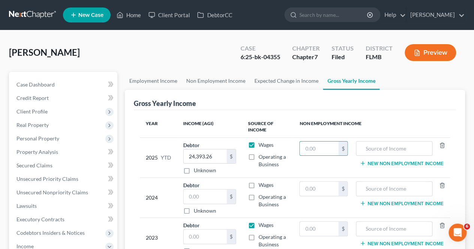
click at [309, 151] on input "text" at bounding box center [319, 149] width 39 height 14
paste input "10,251.18"
type input "10,251.18"
click at [223, 81] on link "Non Employment Income" at bounding box center [216, 81] width 68 height 18
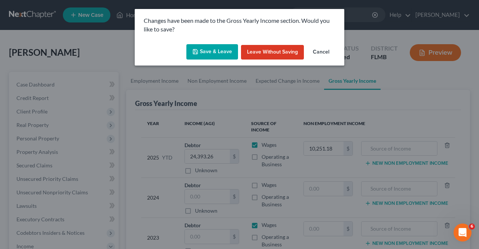
click at [225, 51] on button "Save & Leave" at bounding box center [212, 52] width 52 height 16
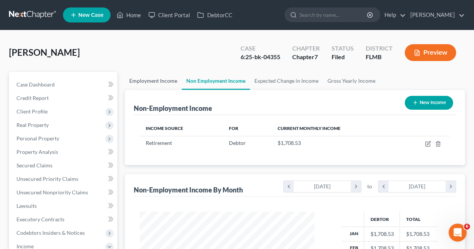
click at [168, 80] on link "Employment Income" at bounding box center [153, 81] width 57 height 18
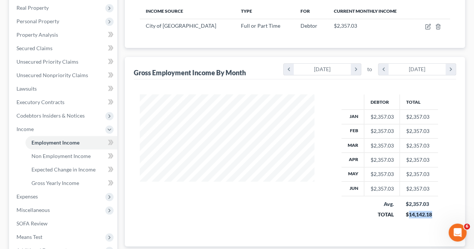
drag, startPoint x: 432, startPoint y: 212, endPoint x: 409, endPoint y: 215, distance: 23.8
click at [409, 215] on td "$2,357.03 $14,142.18" at bounding box center [419, 209] width 38 height 27
copy div "14,142.18"
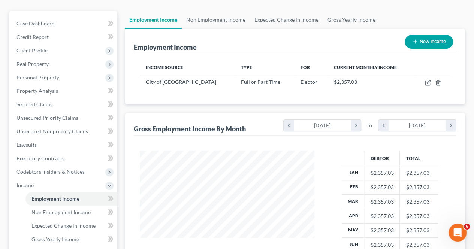
click at [451, 124] on icon "chevron_right" at bounding box center [450, 125] width 10 height 11
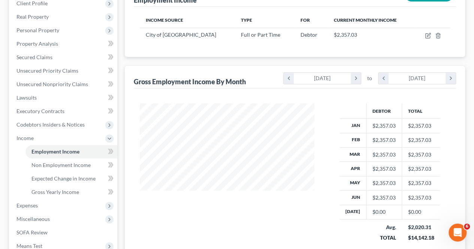
click at [381, 78] on icon "chevron_left" at bounding box center [383, 78] width 10 height 11
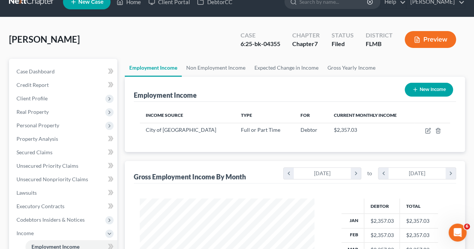
scroll to position [13, 0]
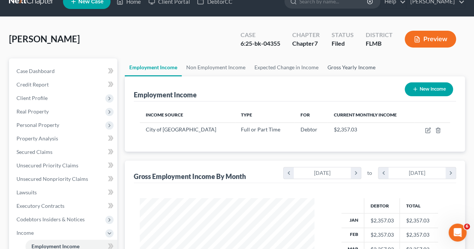
click at [332, 69] on link "Gross Yearly Income" at bounding box center [351, 67] width 57 height 18
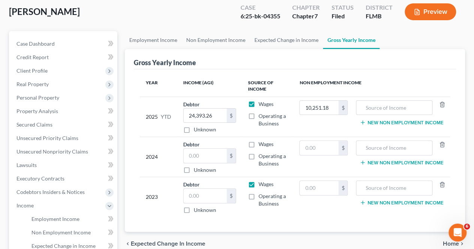
scroll to position [42, 0]
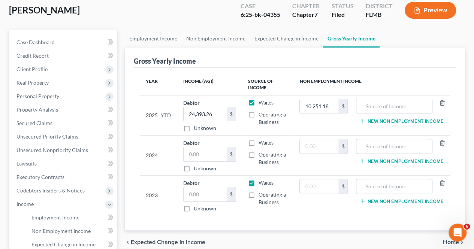
click at [194, 167] on label "Unknown" at bounding box center [205, 168] width 22 height 7
click at [197, 167] on input "Unknown" at bounding box center [199, 167] width 5 height 5
checkbox input "true"
type input "0.00"
click at [194, 167] on label "Unknown" at bounding box center [205, 168] width 22 height 7
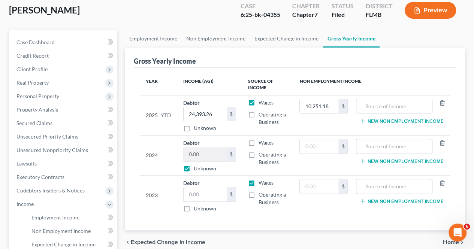
click at [197, 167] on input "Unknown" at bounding box center [199, 167] width 5 height 5
checkbox input "false"
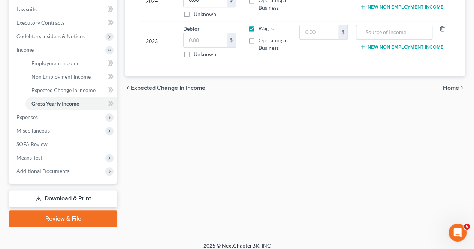
scroll to position [202, 0]
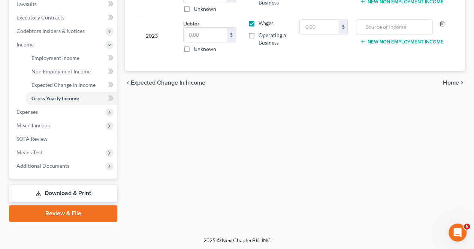
click at [454, 81] on span "Home" at bounding box center [451, 83] width 16 height 6
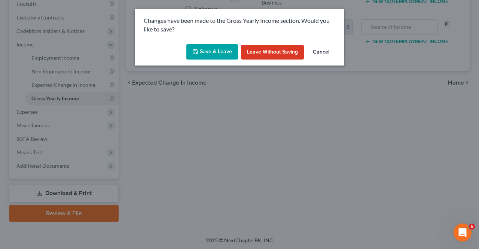
click at [221, 50] on button "Save & Leave" at bounding box center [212, 52] width 52 height 16
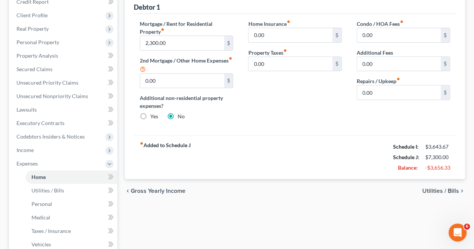
scroll to position [98, 0]
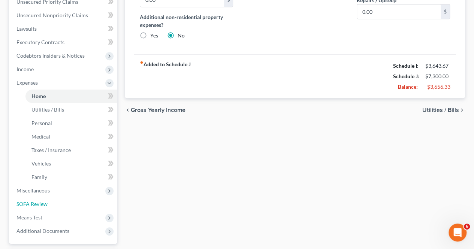
click at [64, 201] on link "SOFA Review" at bounding box center [63, 203] width 107 height 13
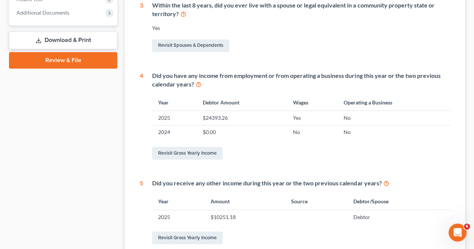
scroll to position [376, 0]
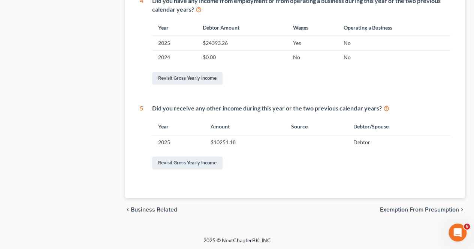
click at [386, 207] on span "Exemption from Presumption" at bounding box center [419, 210] width 79 height 6
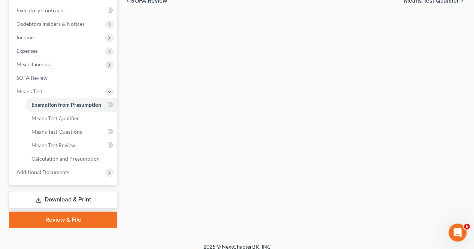
scroll to position [209, 0]
click at [99, 198] on link "Download & Print" at bounding box center [63, 200] width 108 height 18
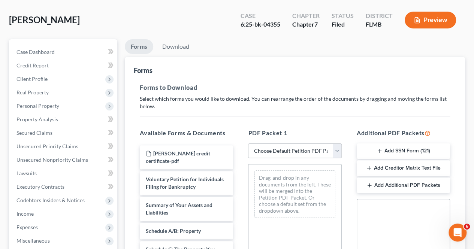
scroll to position [36, 0]
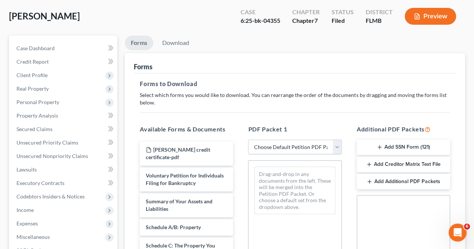
click at [337, 148] on select "Choose Default Petition PDF Packet Complete Bankruptcy Petition (all forms and …" at bounding box center [294, 147] width 93 height 15
click at [248, 140] on select "Choose Default Petition PDF Packet Complete Bankruptcy Petition (all forms and …" at bounding box center [294, 147] width 93 height 15
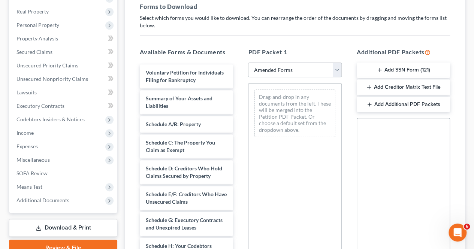
scroll to position [113, 0]
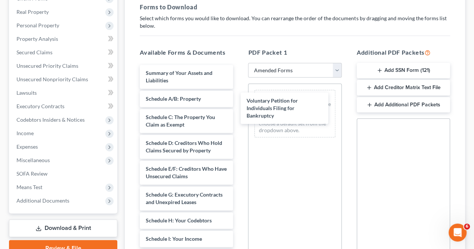
drag, startPoint x: 200, startPoint y: 81, endPoint x: 305, endPoint y: 112, distance: 109.7
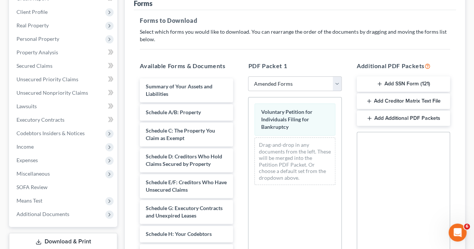
scroll to position [97, 0]
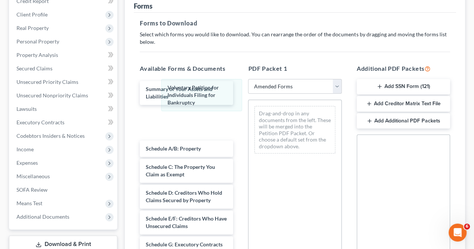
drag, startPoint x: 269, startPoint y: 122, endPoint x: 171, endPoint y: 94, distance: 102.4
click at [248, 100] on div "Voluntary Petition for Individuals Filing for Bankruptcy Voluntary Petition for…" at bounding box center [294, 130] width 92 height 60
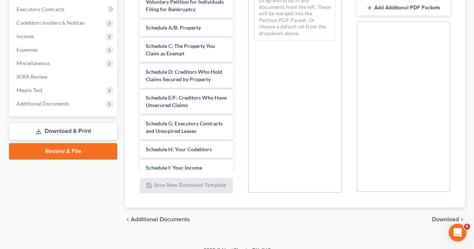
scroll to position [220, 0]
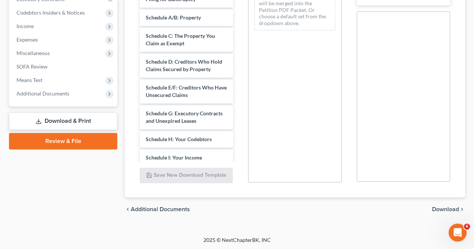
click at [455, 207] on span "Download" at bounding box center [445, 209] width 27 height 6
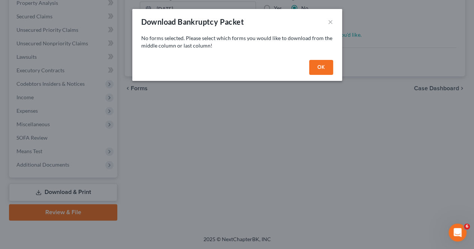
scroll to position [148, 0]
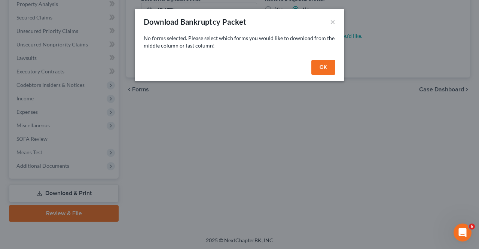
click at [325, 65] on button "OK" at bounding box center [324, 67] width 24 height 15
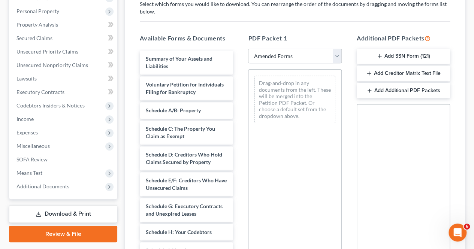
scroll to position [127, 0]
click at [191, 64] on div "Summary of Your Assets and Liabilities" at bounding box center [186, 63] width 93 height 24
click at [180, 93] on span "Voluntary Petition for Individuals Filing for Bankruptcy" at bounding box center [185, 89] width 78 height 14
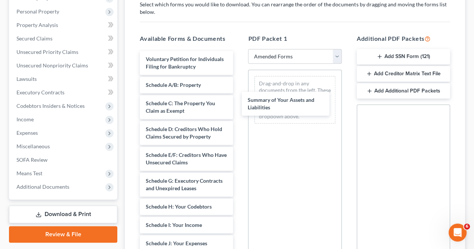
drag, startPoint x: 185, startPoint y: 58, endPoint x: 289, endPoint y: 98, distance: 111.5
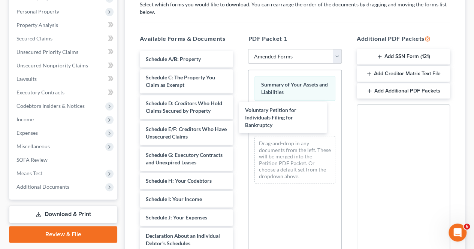
drag, startPoint x: 186, startPoint y: 69, endPoint x: 290, endPoint y: 121, distance: 115.7
click at [239, 121] on div "Voluntary Petition for Individuals Filing for Bankruptcy Voluntary Petition for…" at bounding box center [186, 245] width 105 height 389
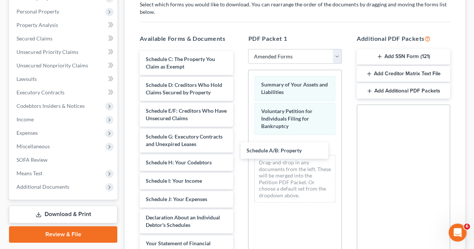
drag, startPoint x: 194, startPoint y: 59, endPoint x: 295, endPoint y: 151, distance: 136.5
click at [239, 151] on div "Schedule A/B: Property Schedule A/B: Property Schedule C: The Property You Clai…" at bounding box center [186, 236] width 105 height 371
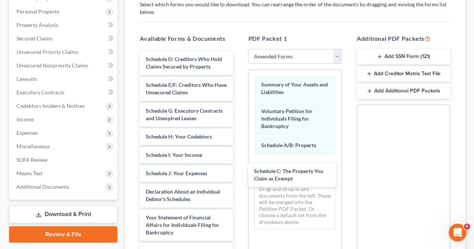
drag, startPoint x: 198, startPoint y: 64, endPoint x: 306, endPoint y: 176, distance: 156.2
click at [239, 176] on div "Schedule C: The Property You Claim as Exempt Schedule C: The Property You Claim…" at bounding box center [186, 223] width 105 height 345
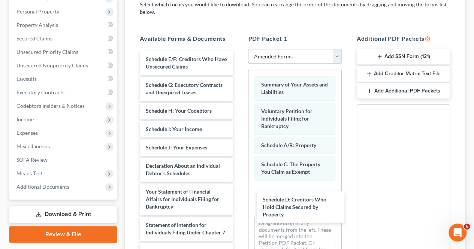
drag, startPoint x: 189, startPoint y: 67, endPoint x: 306, endPoint y: 209, distance: 183.2
click at [239, 209] on div "Schedule D: Creditors Who Hold Claims Secured by Property Schedule D: Creditors…" at bounding box center [186, 210] width 105 height 319
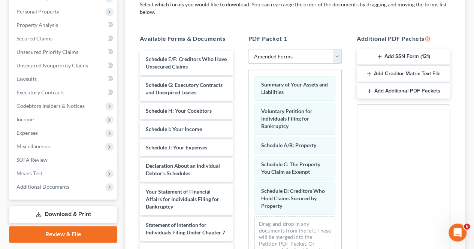
click at [306, 209] on div "Schedule D: Creditors Who Hold Claims Secured by Property" at bounding box center [294, 198] width 81 height 32
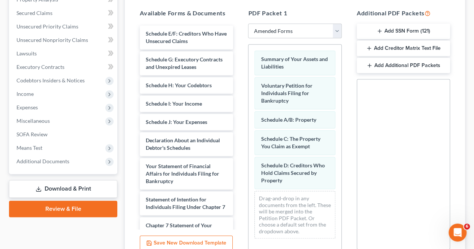
scroll to position [152, 0]
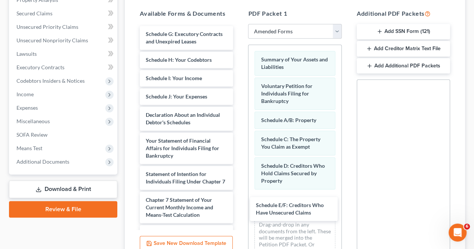
drag, startPoint x: 177, startPoint y: 34, endPoint x: 287, endPoint y: 206, distance: 204.1
click at [239, 206] on div "Schedule E/F: Creditors Who Have Unsecured Claims Schedule E/F: Creditors Who H…" at bounding box center [186, 172] width 105 height 293
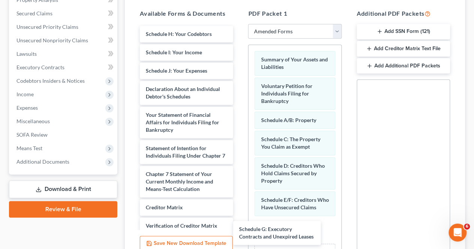
drag, startPoint x: 186, startPoint y: 35, endPoint x: 283, endPoint y: 228, distance: 215.3
click at [239, 228] on div "Schedule G: Executory Contracts and Unexpired Leases Schedule G: Executory Cont…" at bounding box center [186, 159] width 105 height 267
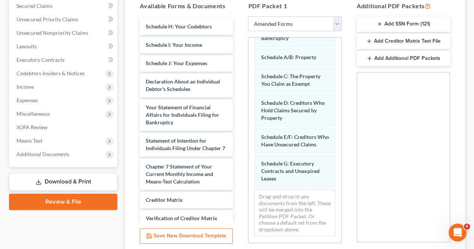
scroll to position [159, 0]
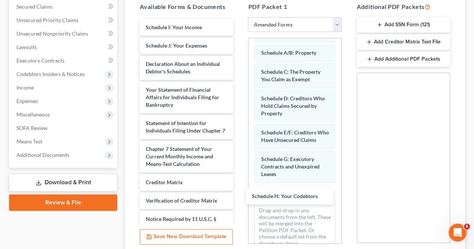
drag, startPoint x: 201, startPoint y: 28, endPoint x: 309, endPoint y: 198, distance: 201.3
click at [239, 198] on div "Schedule H: Your Codebtors Schedule H: Your Codebtors Schedule I: Your Income S…" at bounding box center [186, 143] width 105 height 249
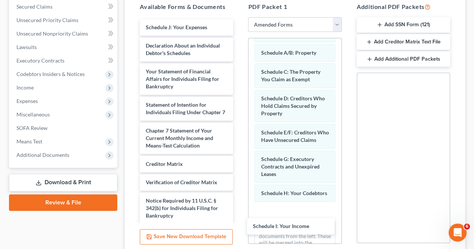
drag, startPoint x: 177, startPoint y: 22, endPoint x: 285, endPoint y: 222, distance: 226.2
click at [239, 222] on div "Schedule I: Your Income Schedule I: Your Income Schedule J: Your Expenses Decla…" at bounding box center [186, 134] width 105 height 231
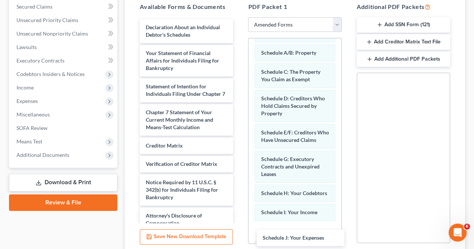
drag, startPoint x: 179, startPoint y: 22, endPoint x: 296, endPoint y: 234, distance: 241.7
click at [239, 231] on div "Schedule J: Your Expenses Schedule J: Your Expenses Declaration About an Indivi…" at bounding box center [186, 125] width 105 height 212
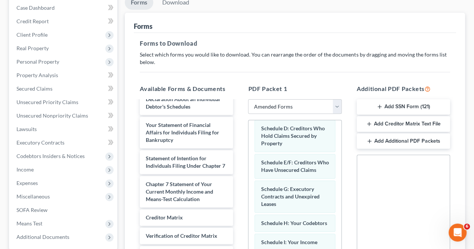
scroll to position [76, 0]
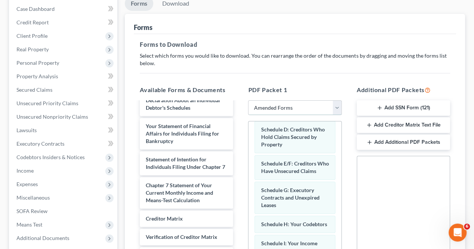
click at [285, 107] on select "Choose Default Petition PDF Packet Complete Bankruptcy Petition (all forms and …" at bounding box center [294, 107] width 93 height 15
select select "5"
click at [248, 100] on select "Choose Default Petition PDF Packet Complete Bankruptcy Petition (all forms and …" at bounding box center [294, 107] width 93 height 15
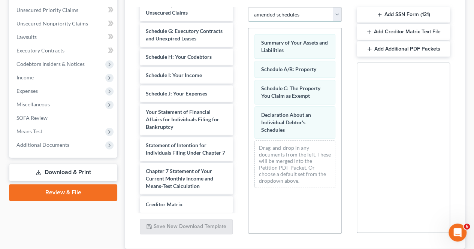
scroll to position [89, 0]
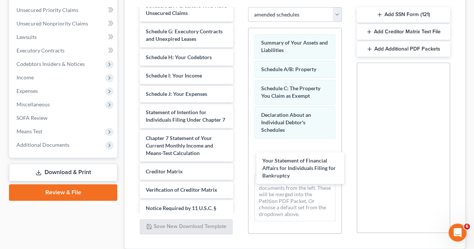
drag, startPoint x: 167, startPoint y: 133, endPoint x: 286, endPoint y: 164, distance: 123.4
click at [239, 164] on div "Your Statement of Financial Affairs for Individuals Filing for Bankruptcy [PERS…" at bounding box center [186, 88] width 105 height 337
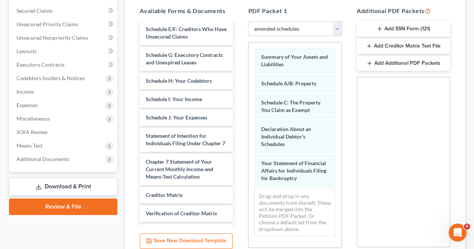
scroll to position [86, 0]
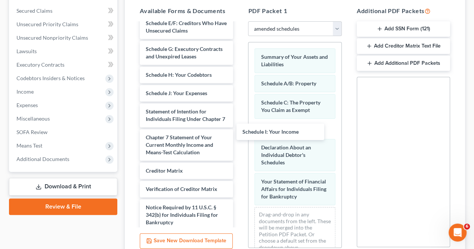
drag, startPoint x: 185, startPoint y: 109, endPoint x: 282, endPoint y: 134, distance: 99.6
click at [239, 134] on div "Schedule I: Your Income [PERSON_NAME] credit certificate-pdf Voluntary Petition…" at bounding box center [186, 96] width 105 height 319
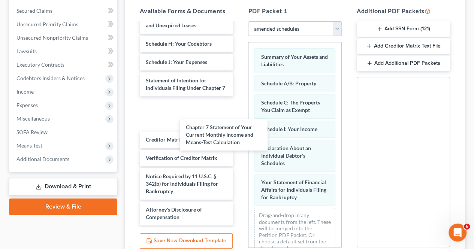
scroll to position [106, 0]
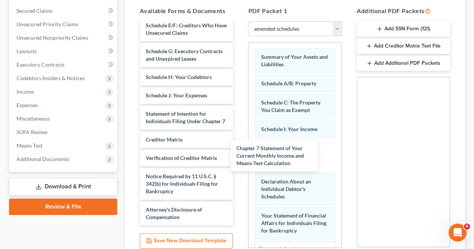
drag, startPoint x: 180, startPoint y: 116, endPoint x: 282, endPoint y: 160, distance: 110.2
click at [239, 160] on div "Chapter 7 Statement of Your Current Monthly Income and Means-Test Calculation […" at bounding box center [186, 83] width 105 height 286
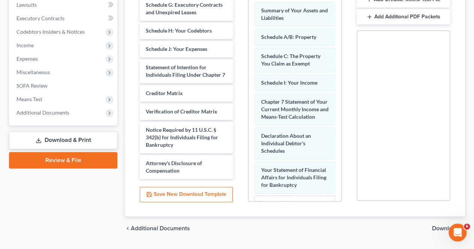
scroll to position [208, 0]
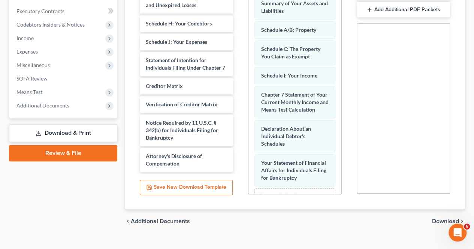
click at [434, 219] on span "Download" at bounding box center [445, 221] width 27 height 6
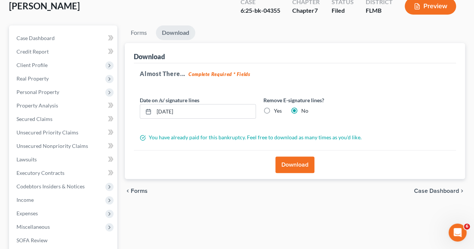
scroll to position [46, 0]
click at [294, 167] on button "Download" at bounding box center [294, 165] width 39 height 16
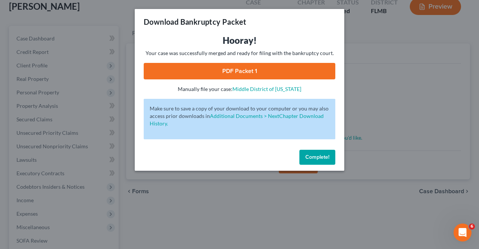
click at [311, 157] on span "Complete!" at bounding box center [318, 157] width 24 height 6
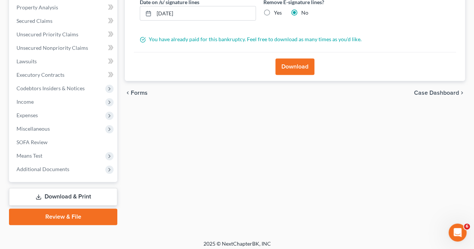
scroll to position [148, 0]
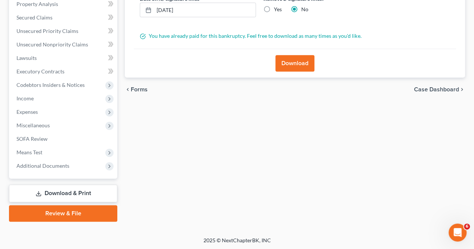
click at [106, 192] on link "Download & Print" at bounding box center [63, 194] width 108 height 18
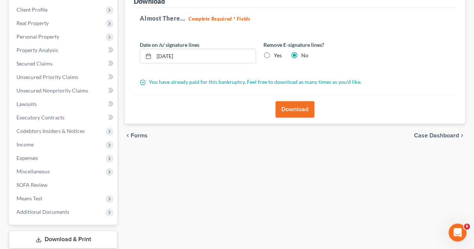
scroll to position [98, 0]
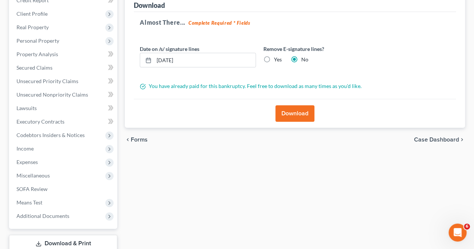
click at [294, 116] on button "Download" at bounding box center [294, 113] width 39 height 16
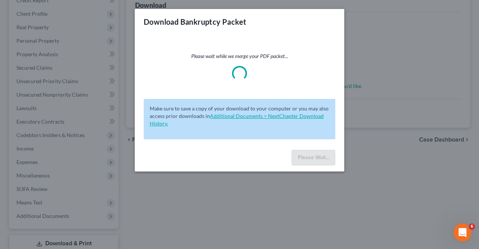
click at [292, 116] on link "Additional Documents > NextChapter Download History." at bounding box center [237, 120] width 174 height 14
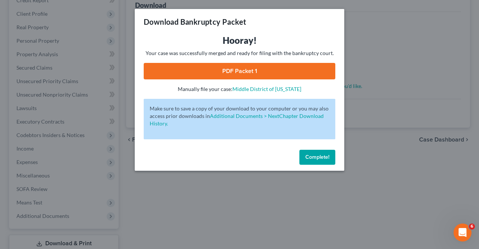
click at [325, 160] on span "Complete!" at bounding box center [318, 157] width 24 height 6
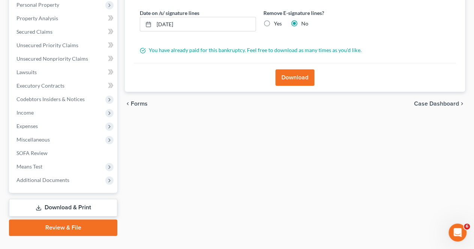
scroll to position [139, 0]
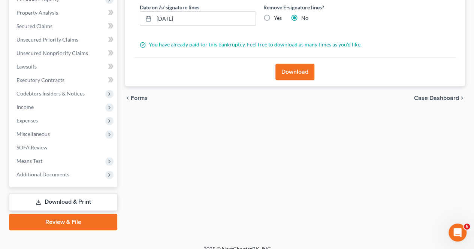
click at [67, 203] on link "Download & Print" at bounding box center [63, 202] width 108 height 18
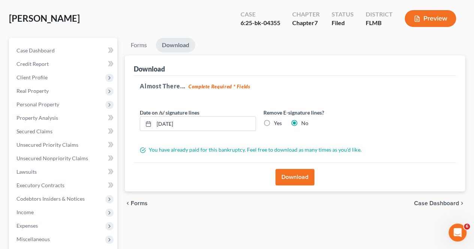
scroll to position [34, 0]
click at [63, 92] on span "Real Property" at bounding box center [63, 91] width 107 height 13
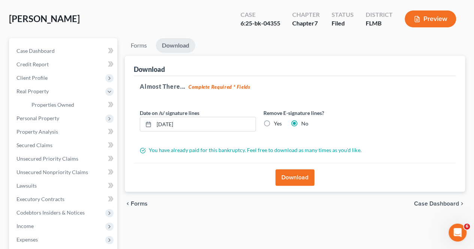
click at [61, 116] on span "Personal Property" at bounding box center [63, 118] width 107 height 13
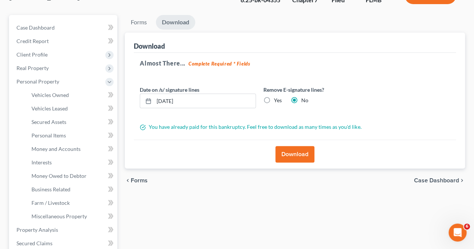
scroll to position [60, 0]
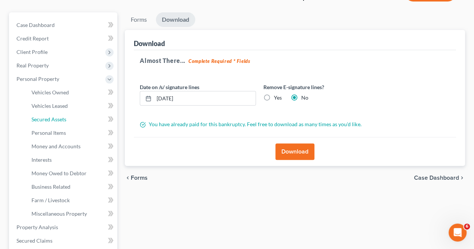
click at [66, 121] on link "Secured Assets" at bounding box center [71, 119] width 92 height 13
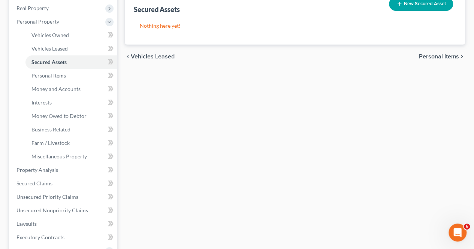
scroll to position [117, 0]
click at [68, 182] on link "Secured Claims" at bounding box center [63, 182] width 107 height 13
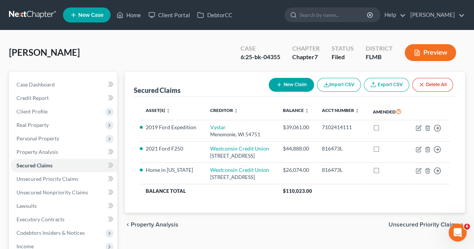
click at [73, 136] on span "Personal Property" at bounding box center [63, 138] width 107 height 13
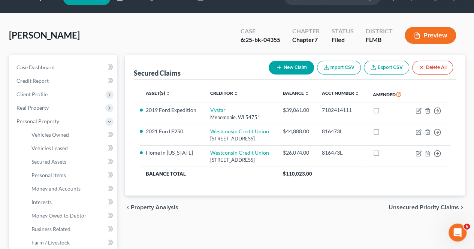
scroll to position [23, 0]
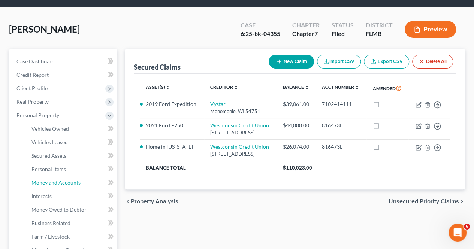
click at [68, 182] on span "Money and Accounts" at bounding box center [55, 182] width 49 height 6
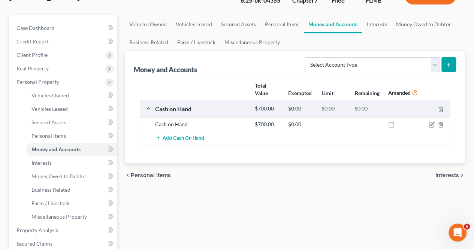
scroll to position [57, 0]
click at [451, 64] on icon "submit" at bounding box center [448, 64] width 6 height 6
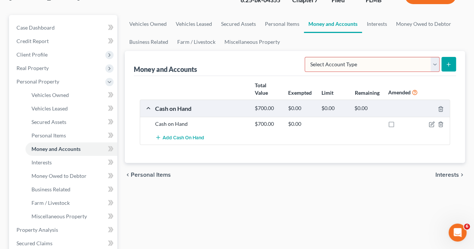
click at [437, 65] on select "Select Account Type Brokerage Cash on Hand Certificates of Deposit Checking Acc…" at bounding box center [371, 64] width 135 height 15
click at [377, 23] on link "Interests" at bounding box center [376, 24] width 29 height 18
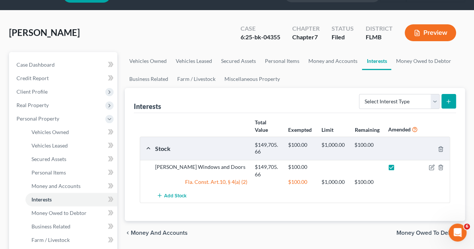
scroll to position [20, 0]
click at [432, 100] on select "Select Interest Type 401K Annuity Bond Education IRA Government Bond Government…" at bounding box center [399, 101] width 81 height 15
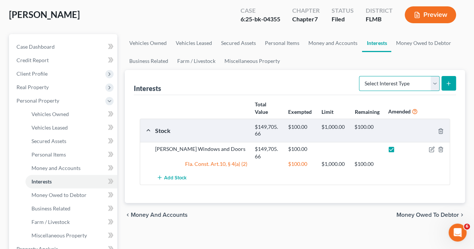
scroll to position [38, 0]
click at [329, 43] on link "Money and Accounts" at bounding box center [333, 43] width 58 height 18
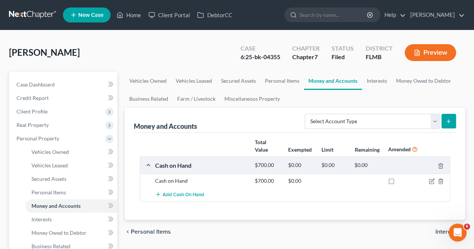
click at [449, 121] on icon "submit" at bounding box center [448, 121] width 6 height 6
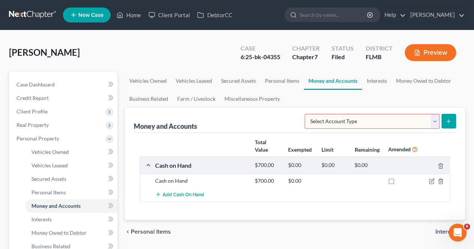
click at [431, 124] on select "Select Account Type Brokerage Cash on Hand Certificates of Deposit Checking Acc…" at bounding box center [371, 121] width 135 height 15
click at [374, 83] on link "Interests" at bounding box center [376, 81] width 29 height 18
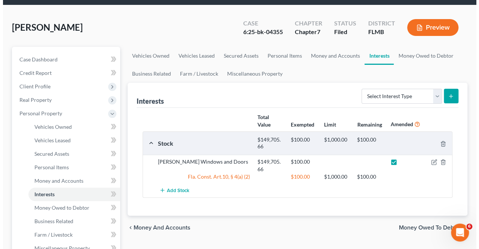
scroll to position [29, 0]
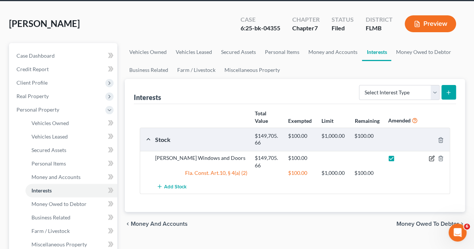
click at [432, 159] on icon "button" at bounding box center [431, 158] width 6 height 6
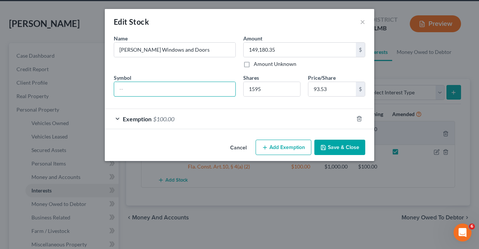
click at [202, 89] on input "text" at bounding box center [174, 89] width 121 height 14
click at [172, 88] on input "text" at bounding box center [174, 89] width 121 height 14
click at [295, 150] on button "Add Exemption" at bounding box center [284, 148] width 56 height 16
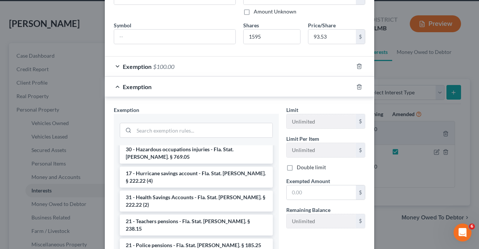
scroll to position [121, 0]
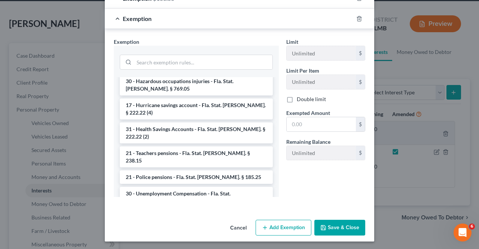
click at [342, 226] on button "Save & Close" at bounding box center [340, 228] width 51 height 16
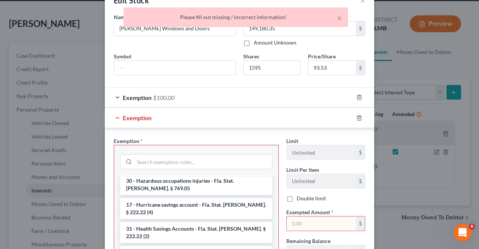
scroll to position [21, 0]
click at [358, 117] on icon "button" at bounding box center [359, 118] width 6 height 6
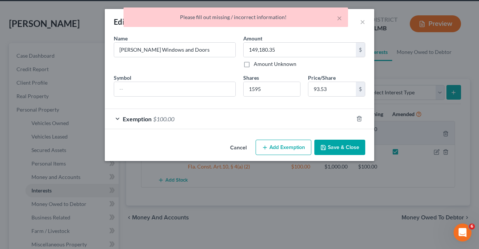
scroll to position [0, 0]
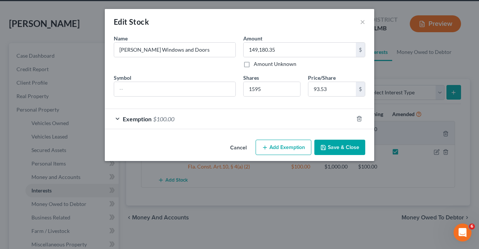
click at [120, 117] on div "Exemption $100.00" at bounding box center [229, 119] width 249 height 20
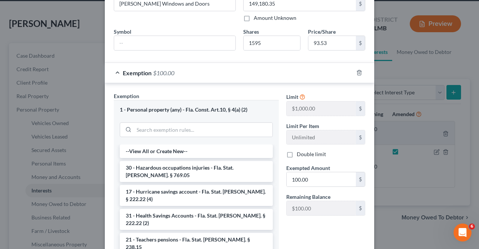
scroll to position [47, 0]
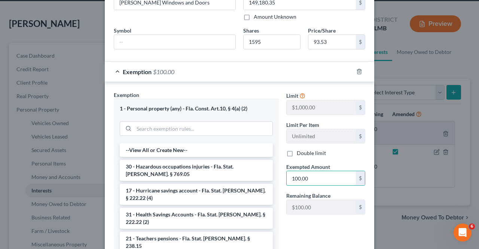
click at [320, 179] on input "100.00" at bounding box center [321, 178] width 69 height 14
click at [316, 215] on div "Limit $1,000.00 $ Limit Per Item Unlimited $ Double limit Exempted Amount * $ R…" at bounding box center [326, 156] width 86 height 130
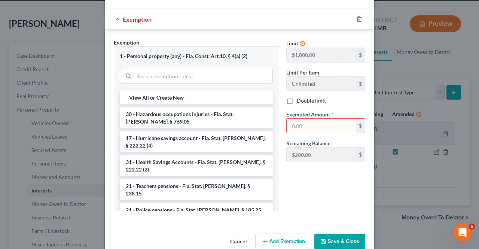
click at [330, 237] on button "Save & Close" at bounding box center [340, 242] width 51 height 16
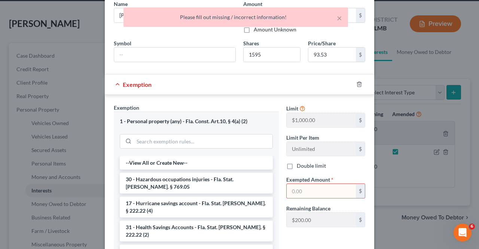
scroll to position [33, 0]
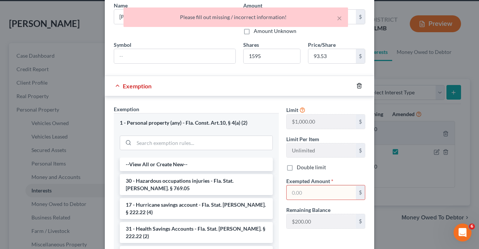
click at [356, 83] on icon "button" at bounding box center [359, 86] width 6 height 6
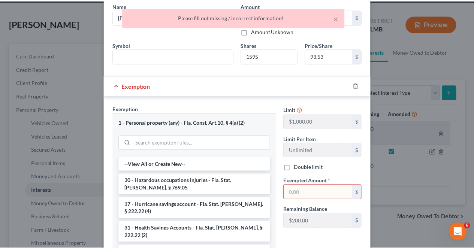
scroll to position [0, 0]
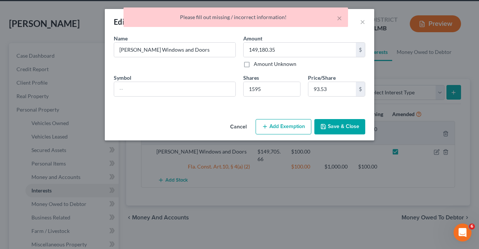
click at [334, 127] on button "Save & Close" at bounding box center [340, 127] width 51 height 16
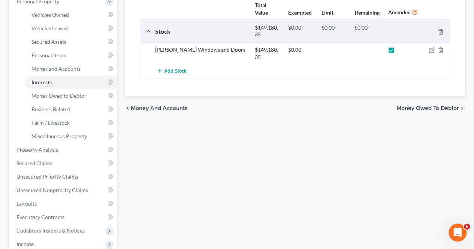
scroll to position [137, 0]
click at [48, 176] on span "Unsecured Priority Claims" at bounding box center [47, 176] width 62 height 6
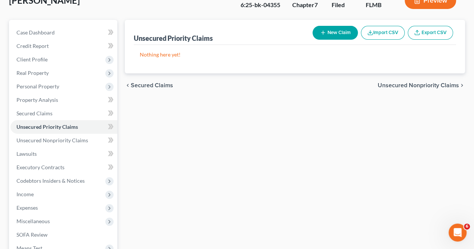
scroll to position [53, 0]
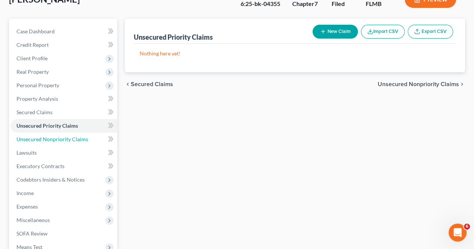
click at [64, 141] on span "Unsecured Nonpriority Claims" at bounding box center [52, 139] width 72 height 6
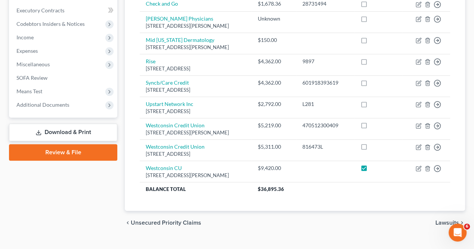
scroll to position [209, 0]
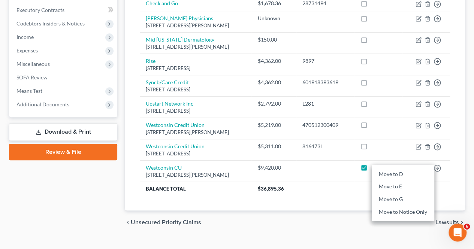
click at [339, 200] on div "Creditor expand_more expand_less unfold_more Balance expand_more expand_less un…" at bounding box center [295, 49] width 322 height 323
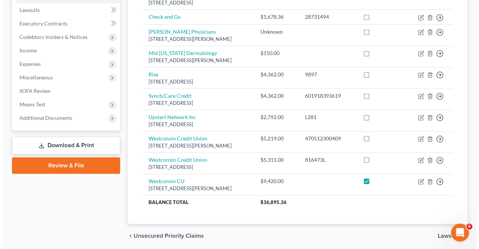
scroll to position [195, 0]
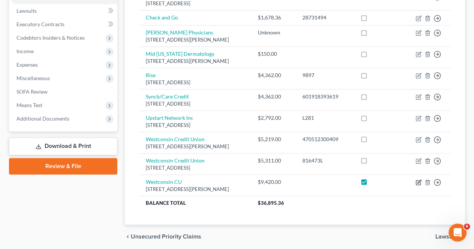
click at [416, 181] on icon "button" at bounding box center [418, 182] width 6 height 6
select select "52"
select select "0"
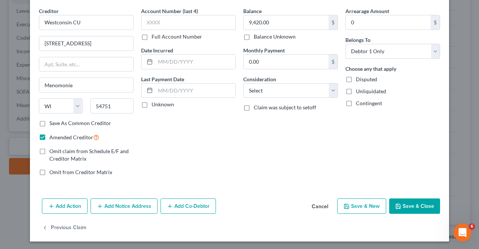
scroll to position [27, 0]
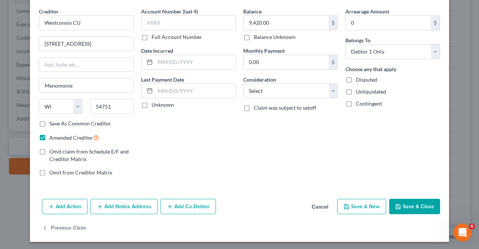
click at [101, 122] on label "Save As Common Creditor" at bounding box center [80, 123] width 62 height 7
click at [57, 122] on input "Save As Common Creditor" at bounding box center [54, 122] width 5 height 5
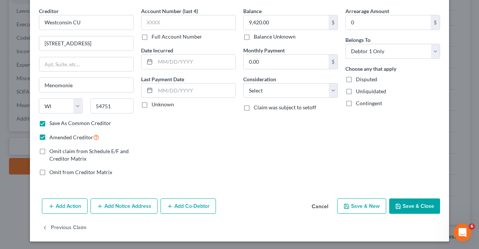
click at [67, 204] on button "Add Action" at bounding box center [65, 206] width 46 height 16
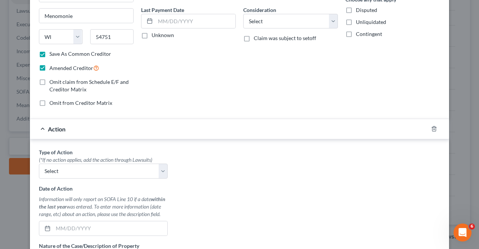
scroll to position [97, 0]
click at [160, 169] on select "Select Repossession Garnishment Foreclosure Personal Injury Attached, Seized, O…" at bounding box center [103, 170] width 129 height 15
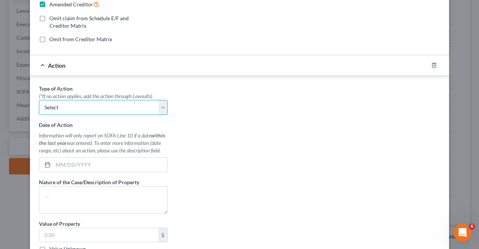
scroll to position [161, 0]
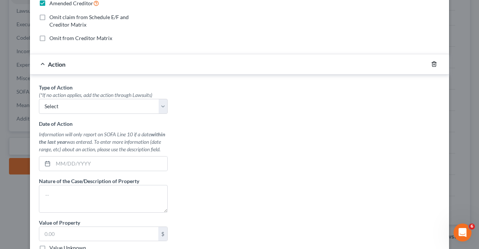
click at [432, 62] on icon "button" at bounding box center [433, 64] width 3 height 5
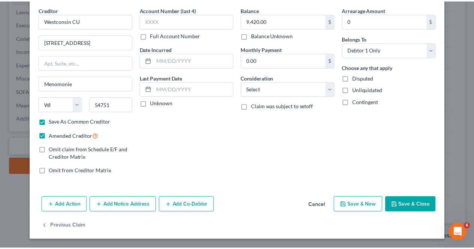
scroll to position [27, 0]
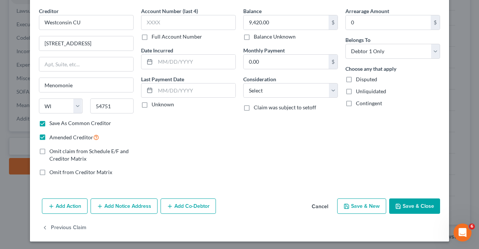
click at [412, 204] on button "Save & Close" at bounding box center [414, 206] width 51 height 16
checkbox input "false"
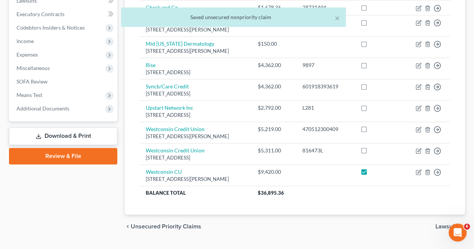
scroll to position [206, 0]
click at [371, 173] on label at bounding box center [371, 173] width 0 height 0
click at [376, 171] on input "checkbox" at bounding box center [376, 170] width 5 height 5
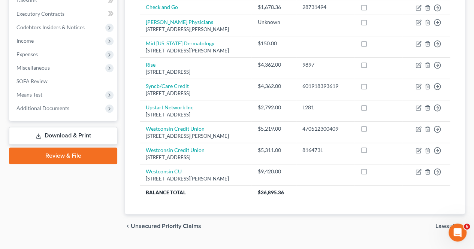
click at [371, 173] on label at bounding box center [371, 173] width 0 height 0
click at [376, 171] on input "checkbox" at bounding box center [376, 170] width 5 height 5
checkbox input "true"
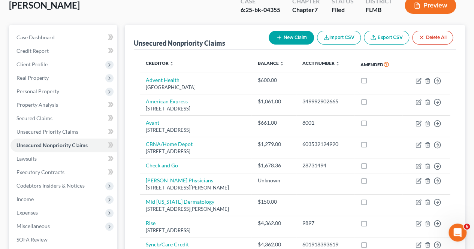
scroll to position [46, 0]
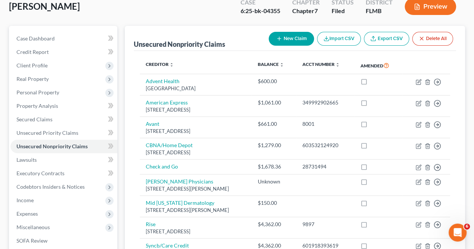
drag, startPoint x: 39, startPoint y: 197, endPoint x: 27, endPoint y: 202, distance: 13.2
click at [27, 202] on span "Income" at bounding box center [24, 200] width 17 height 6
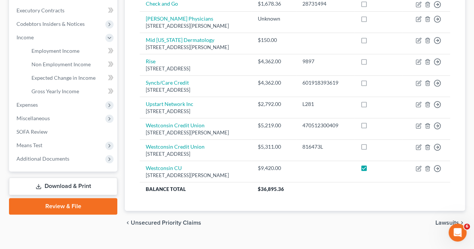
scroll to position [210, 0]
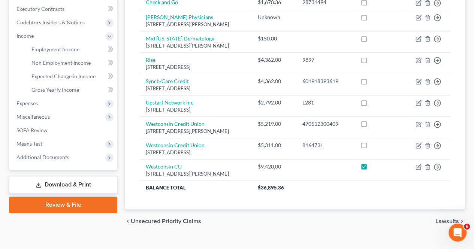
click at [78, 183] on link "Download & Print" at bounding box center [63, 185] width 108 height 18
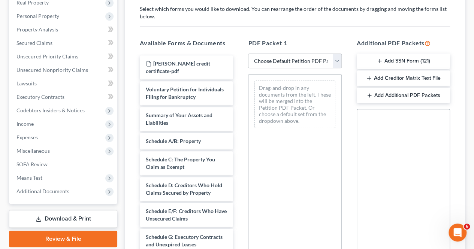
scroll to position [122, 0]
click at [334, 58] on select "Choose Default Petition PDF Packet Complete Bankruptcy Petition (all forms and …" at bounding box center [294, 61] width 93 height 15
select select "0"
click at [248, 54] on select "Choose Default Petition PDF Packet Complete Bankruptcy Petition (all forms and …" at bounding box center [294, 61] width 93 height 15
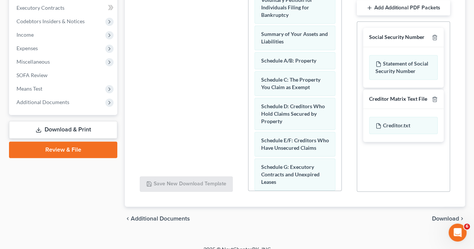
scroll to position [221, 0]
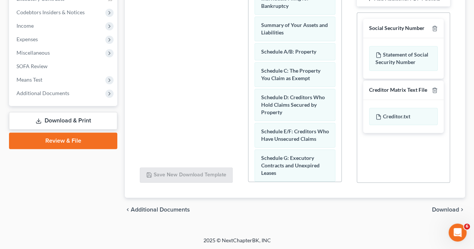
click at [438, 209] on span "Download" at bounding box center [445, 210] width 27 height 6
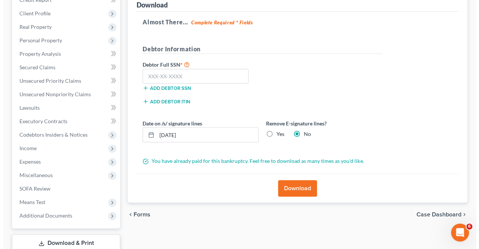
scroll to position [96, 0]
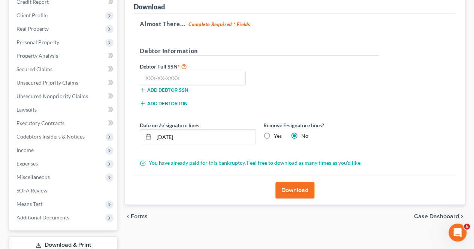
click at [304, 193] on button "Download" at bounding box center [294, 190] width 39 height 16
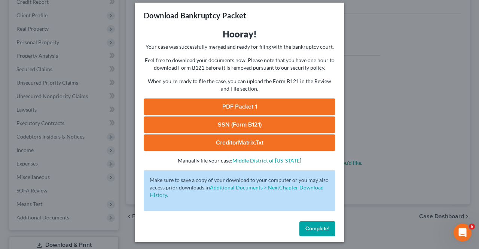
scroll to position [8, 0]
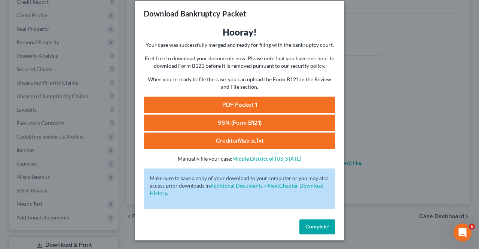
click at [258, 100] on link "PDF Packet 1" at bounding box center [240, 105] width 192 height 16
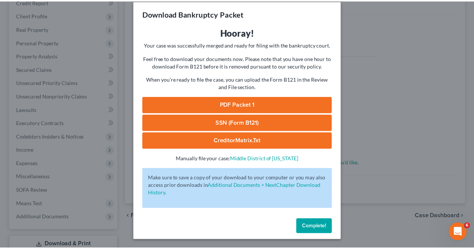
scroll to position [0, 0]
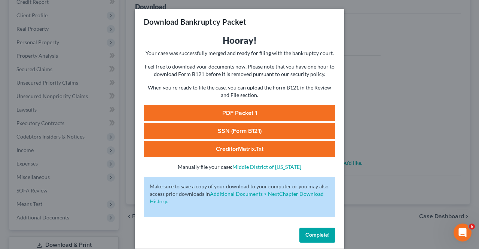
click at [324, 235] on span "Complete!" at bounding box center [318, 235] width 24 height 6
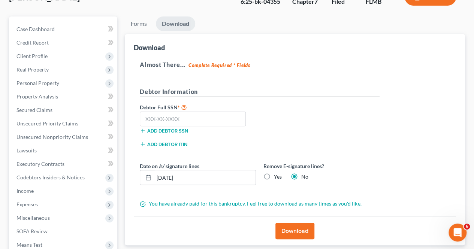
scroll to position [51, 0]
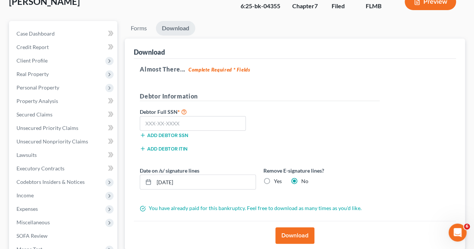
click at [54, 86] on span "Personal Property" at bounding box center [37, 87] width 43 height 6
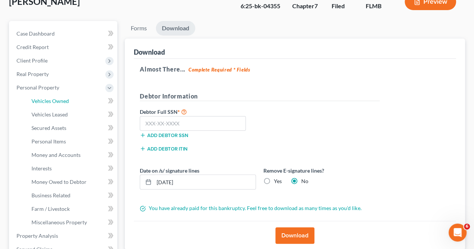
click at [60, 102] on span "Vehicles Owned" at bounding box center [49, 101] width 37 height 6
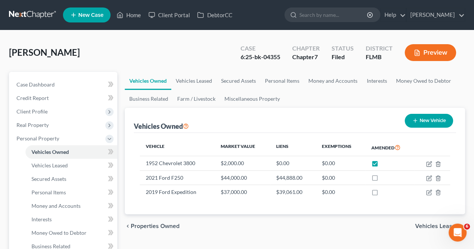
click at [382, 180] on label at bounding box center [382, 180] width 0 height 0
click at [385, 177] on input "checkbox" at bounding box center [387, 176] width 5 height 5
checkbox input "true"
click at [382, 194] on label at bounding box center [382, 194] width 0 height 0
click at [385, 191] on input "checkbox" at bounding box center [387, 190] width 5 height 5
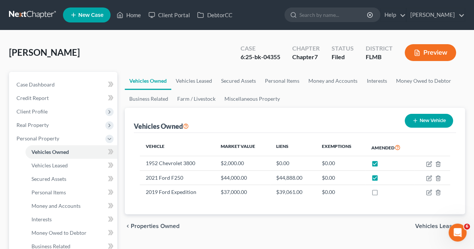
checkbox input "true"
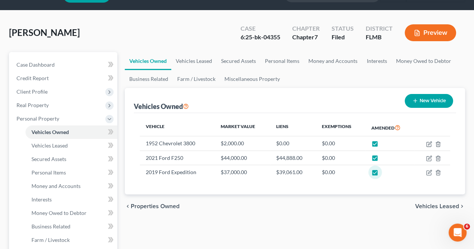
scroll to position [20, 0]
click at [280, 57] on link "Personal Items" at bounding box center [281, 61] width 43 height 18
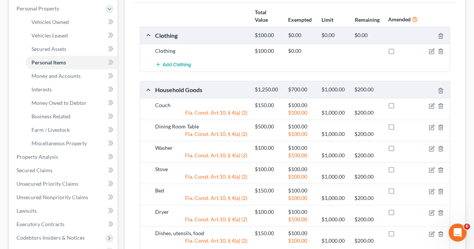
scroll to position [130, 0]
click at [398, 53] on label at bounding box center [398, 53] width 0 height 0
click at [401, 50] on input "checkbox" at bounding box center [403, 50] width 5 height 5
checkbox input "true"
click at [398, 107] on label at bounding box center [398, 107] width 0 height 0
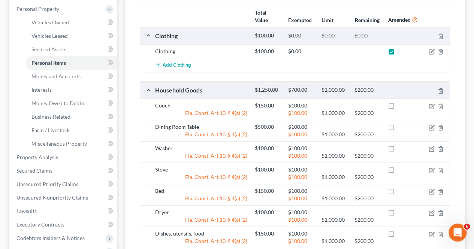
click at [401, 106] on input "checkbox" at bounding box center [403, 104] width 5 height 5
checkbox input "true"
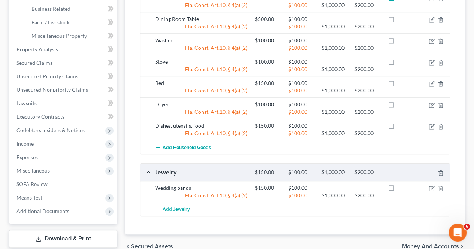
scroll to position [239, 0]
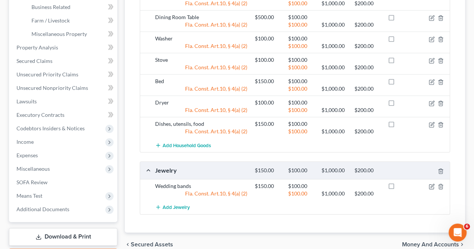
click at [398, 188] on label at bounding box center [398, 188] width 0 height 0
click at [401, 183] on input "checkbox" at bounding box center [403, 184] width 5 height 5
checkbox input "true"
click at [398, 126] on label at bounding box center [398, 126] width 0 height 0
click at [401, 121] on input "checkbox" at bounding box center [403, 122] width 5 height 5
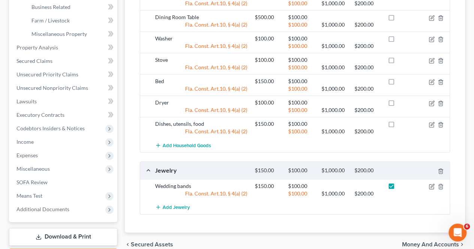
checkbox input "true"
click at [398, 104] on label at bounding box center [398, 104] width 0 height 0
click at [401, 99] on input "checkbox" at bounding box center [403, 101] width 5 height 5
checkbox input "true"
click at [398, 83] on label at bounding box center [398, 83] width 0 height 0
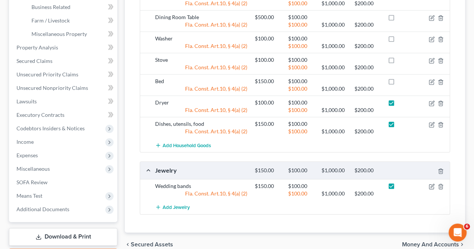
click at [401, 79] on input "checkbox" at bounding box center [403, 80] width 5 height 5
checkbox input "true"
click at [398, 62] on label at bounding box center [398, 62] width 0 height 0
click at [401, 60] on input "checkbox" at bounding box center [403, 58] width 5 height 5
checkbox input "true"
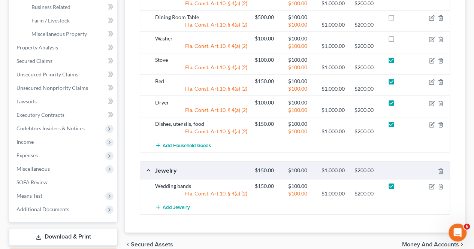
click at [398, 40] on label at bounding box center [398, 40] width 0 height 0
click at [401, 37] on input "checkbox" at bounding box center [403, 37] width 5 height 5
checkbox input "true"
click at [398, 19] on label at bounding box center [398, 19] width 0 height 0
click at [401, 17] on input "checkbox" at bounding box center [403, 15] width 5 height 5
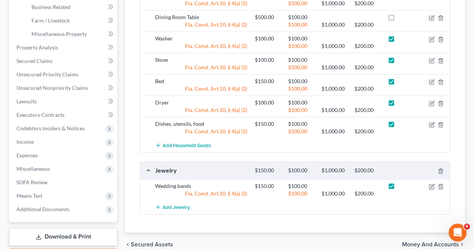
checkbox input "true"
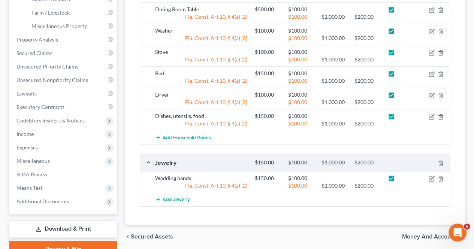
scroll to position [283, 0]
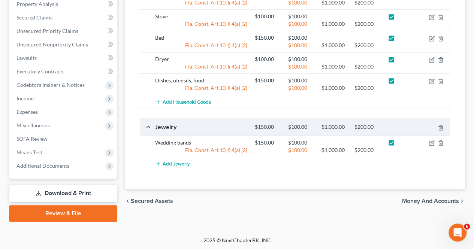
click at [411, 198] on span "Money and Accounts" at bounding box center [430, 201] width 57 height 6
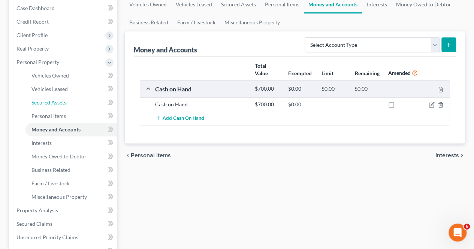
click at [58, 100] on span "Secured Assets" at bounding box center [48, 102] width 35 height 6
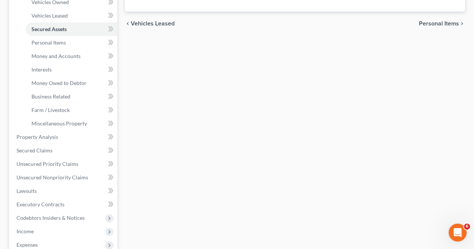
scroll to position [150, 0]
click at [58, 136] on link "Property Analysis" at bounding box center [63, 136] width 107 height 13
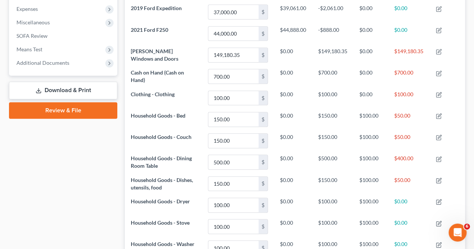
scroll to position [250, 0]
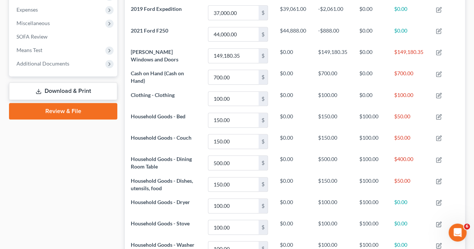
click at [92, 91] on link "Download & Print" at bounding box center [63, 91] width 108 height 18
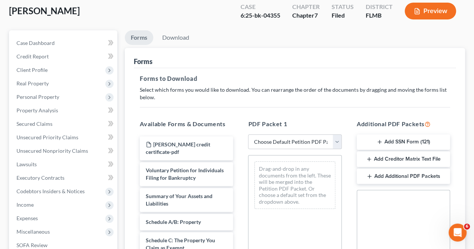
scroll to position [44, 0]
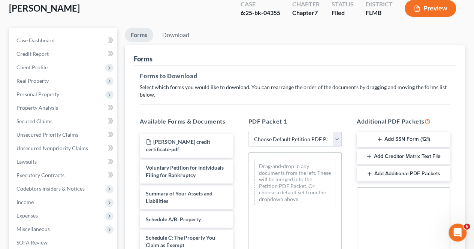
click at [339, 139] on select "Choose Default Petition PDF Packet Complete Bankruptcy Petition (all forms and …" at bounding box center [294, 139] width 93 height 15
select select "0"
click at [248, 132] on select "Choose Default Petition PDF Packet Complete Bankruptcy Petition (all forms and …" at bounding box center [294, 139] width 93 height 15
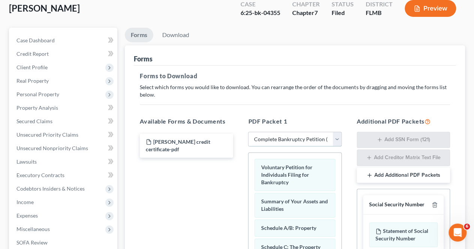
scroll to position [221, 0]
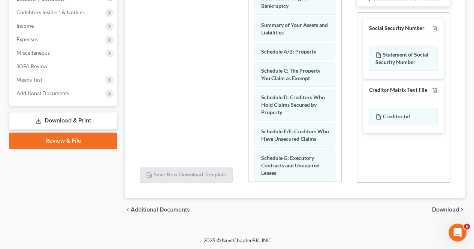
click at [437, 212] on span "Download" at bounding box center [445, 210] width 27 height 6
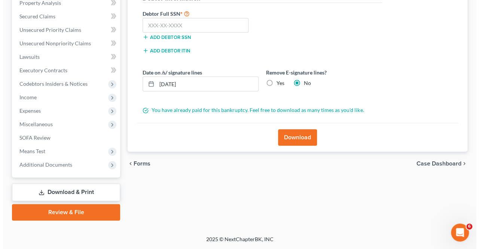
scroll to position [148, 0]
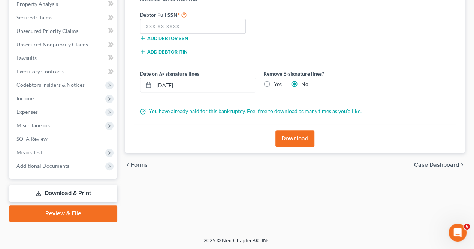
click at [290, 143] on button "Download" at bounding box center [294, 138] width 39 height 16
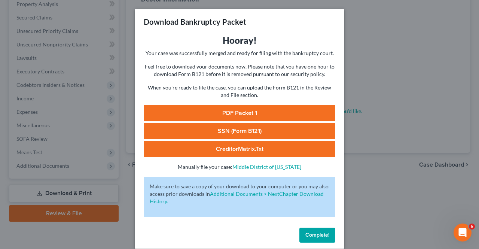
click at [292, 115] on link "PDF Packet 1" at bounding box center [240, 113] width 192 height 16
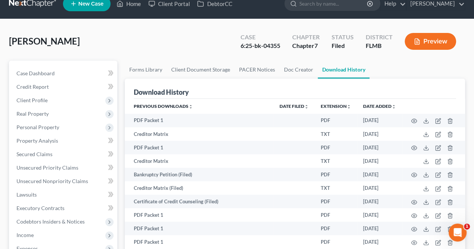
scroll to position [215, 0]
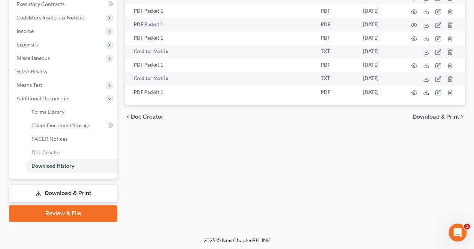
click at [426, 92] on icon at bounding box center [426, 92] width 6 height 6
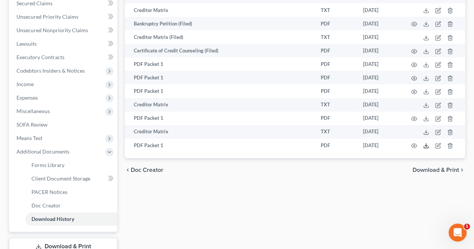
scroll to position [161, 0]
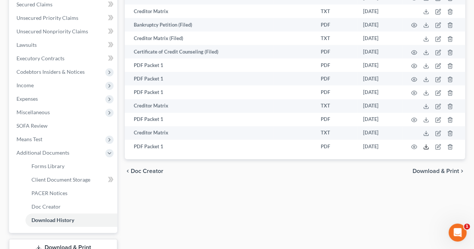
click at [426, 146] on icon at bounding box center [426, 147] width 6 height 6
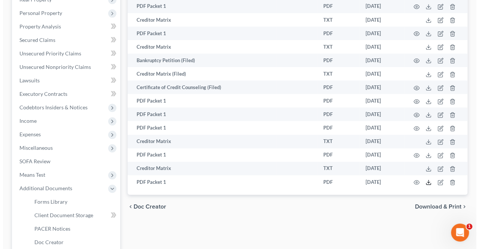
scroll to position [126, 0]
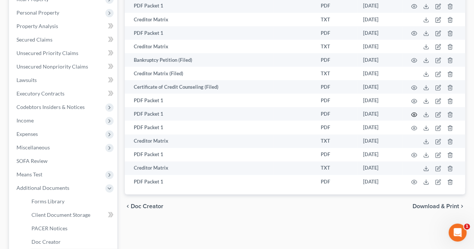
click at [414, 114] on circle "button" at bounding box center [413, 114] width 1 height 1
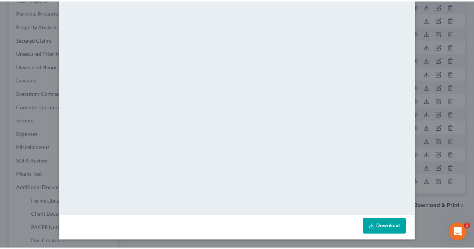
scroll to position [0, 0]
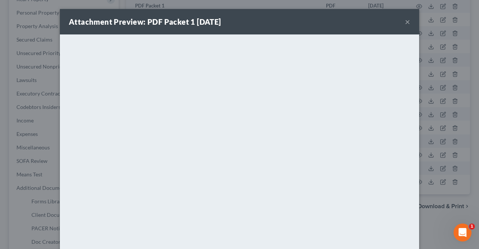
click at [405, 20] on button "×" at bounding box center [407, 21] width 5 height 9
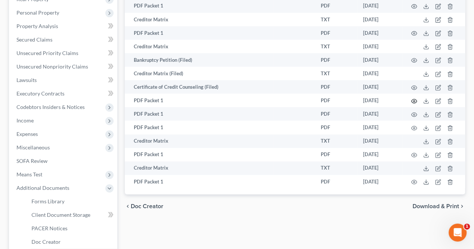
click at [414, 99] on icon "button" at bounding box center [414, 101] width 6 height 4
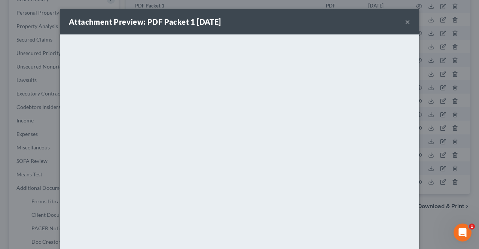
click at [406, 19] on button "×" at bounding box center [407, 21] width 5 height 9
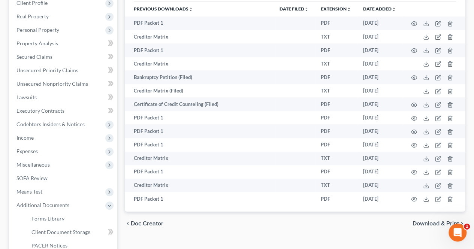
scroll to position [108, 0]
click at [413, 49] on icon "button" at bounding box center [414, 51] width 6 height 4
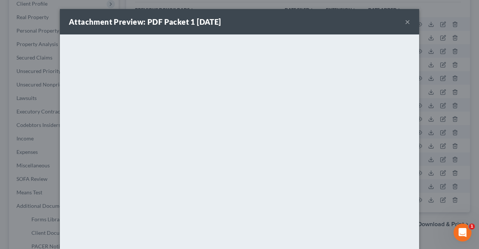
click at [405, 21] on button "×" at bounding box center [407, 21] width 5 height 9
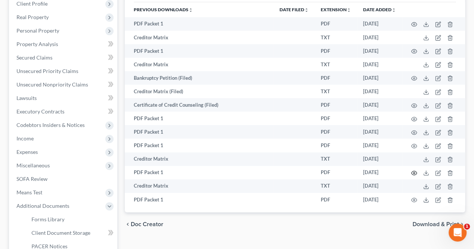
click at [414, 172] on circle "button" at bounding box center [413, 172] width 1 height 1
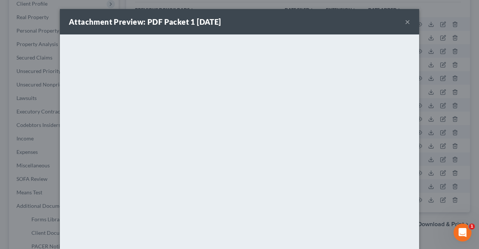
click at [405, 21] on button "×" at bounding box center [407, 21] width 5 height 9
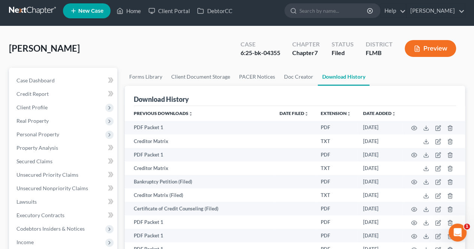
scroll to position [0, 0]
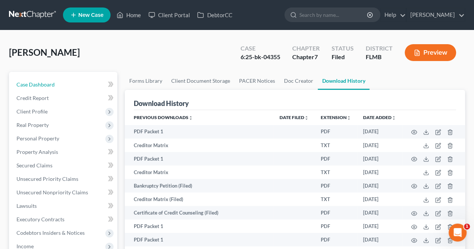
click at [57, 82] on link "Case Dashboard" at bounding box center [63, 84] width 107 height 13
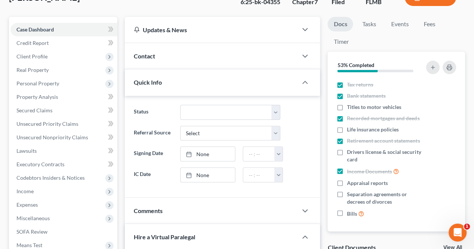
scroll to position [58, 0]
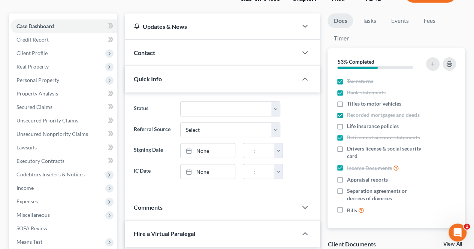
click at [65, 80] on span "Personal Property" at bounding box center [63, 79] width 107 height 13
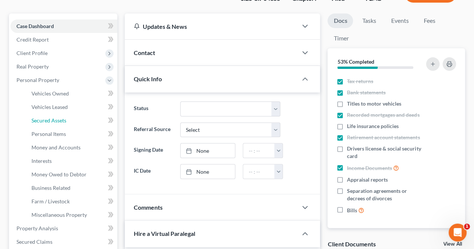
click at [64, 120] on span "Secured Assets" at bounding box center [48, 120] width 35 height 6
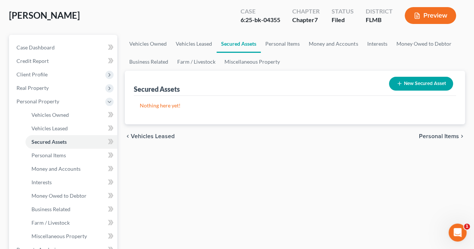
scroll to position [37, 0]
click at [289, 46] on link "Personal Items" at bounding box center [282, 43] width 43 height 18
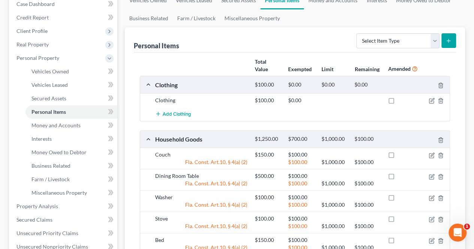
scroll to position [82, 0]
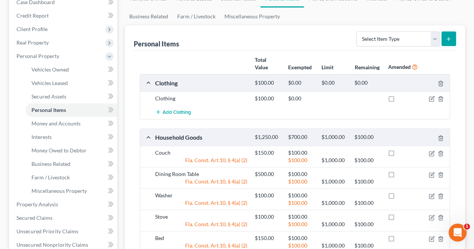
click at [75, 42] on span "Real Property" at bounding box center [63, 42] width 107 height 13
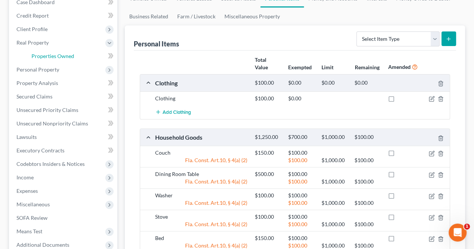
click at [67, 58] on span "Properties Owned" at bounding box center [52, 56] width 43 height 6
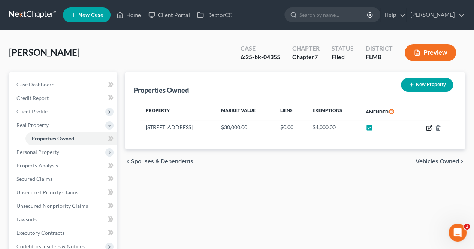
click at [430, 127] on icon "button" at bounding box center [429, 128] width 6 height 6
select select "52"
select select "4"
select select "0"
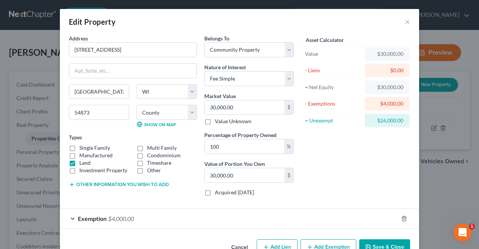
scroll to position [19, 0]
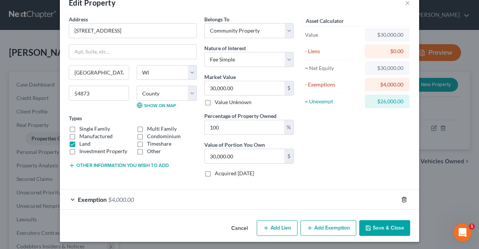
click at [401, 198] on icon "button" at bounding box center [404, 200] width 6 height 6
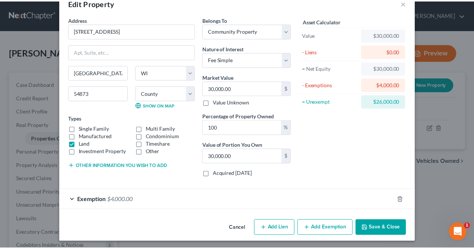
scroll to position [0, 0]
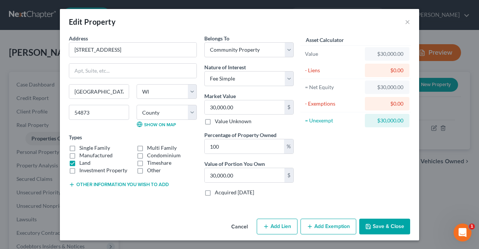
click at [377, 224] on button "Save & Close" at bounding box center [384, 227] width 51 height 16
